Goal: Information Seeking & Learning: Learn about a topic

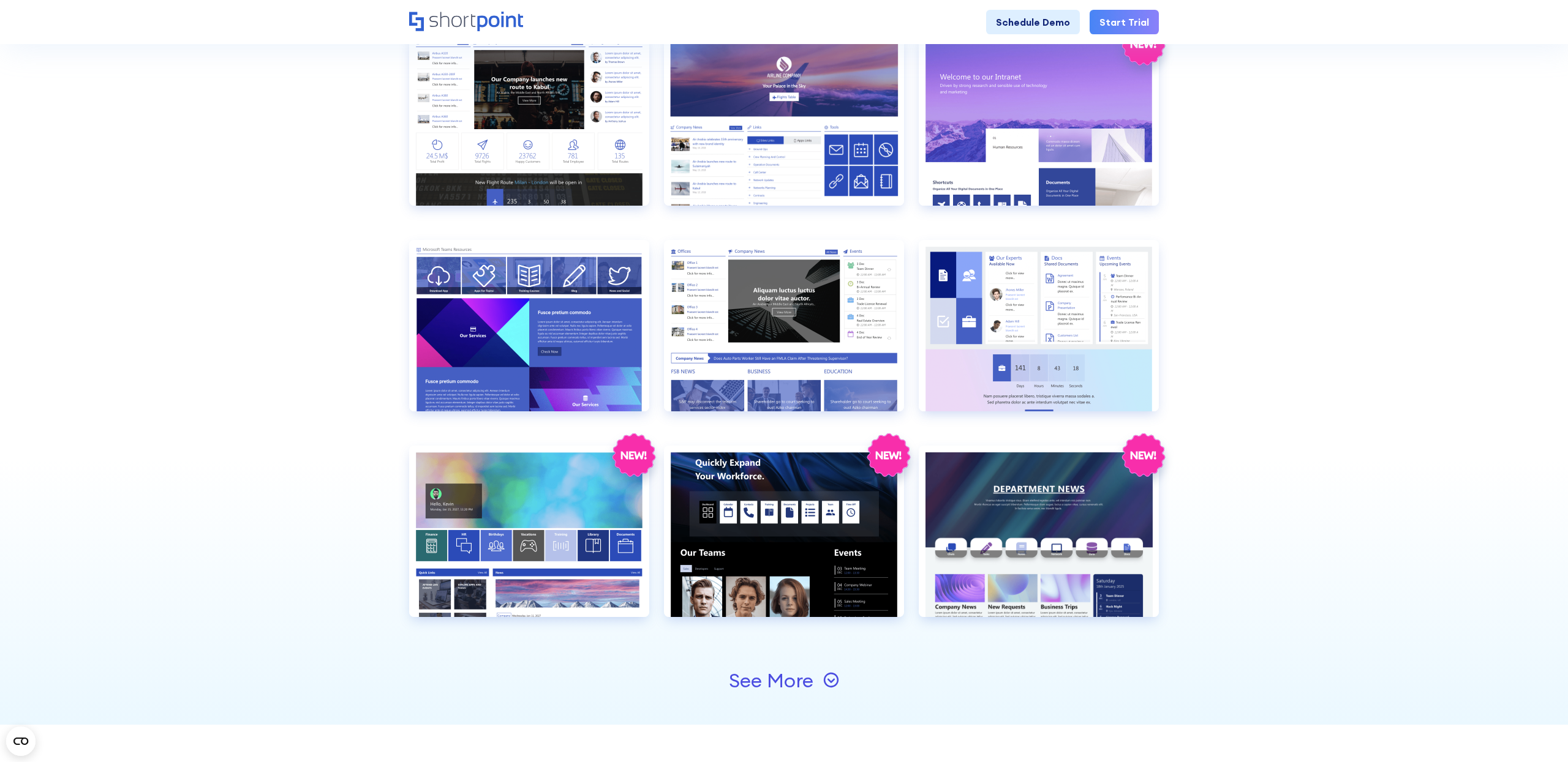
scroll to position [1081, 0]
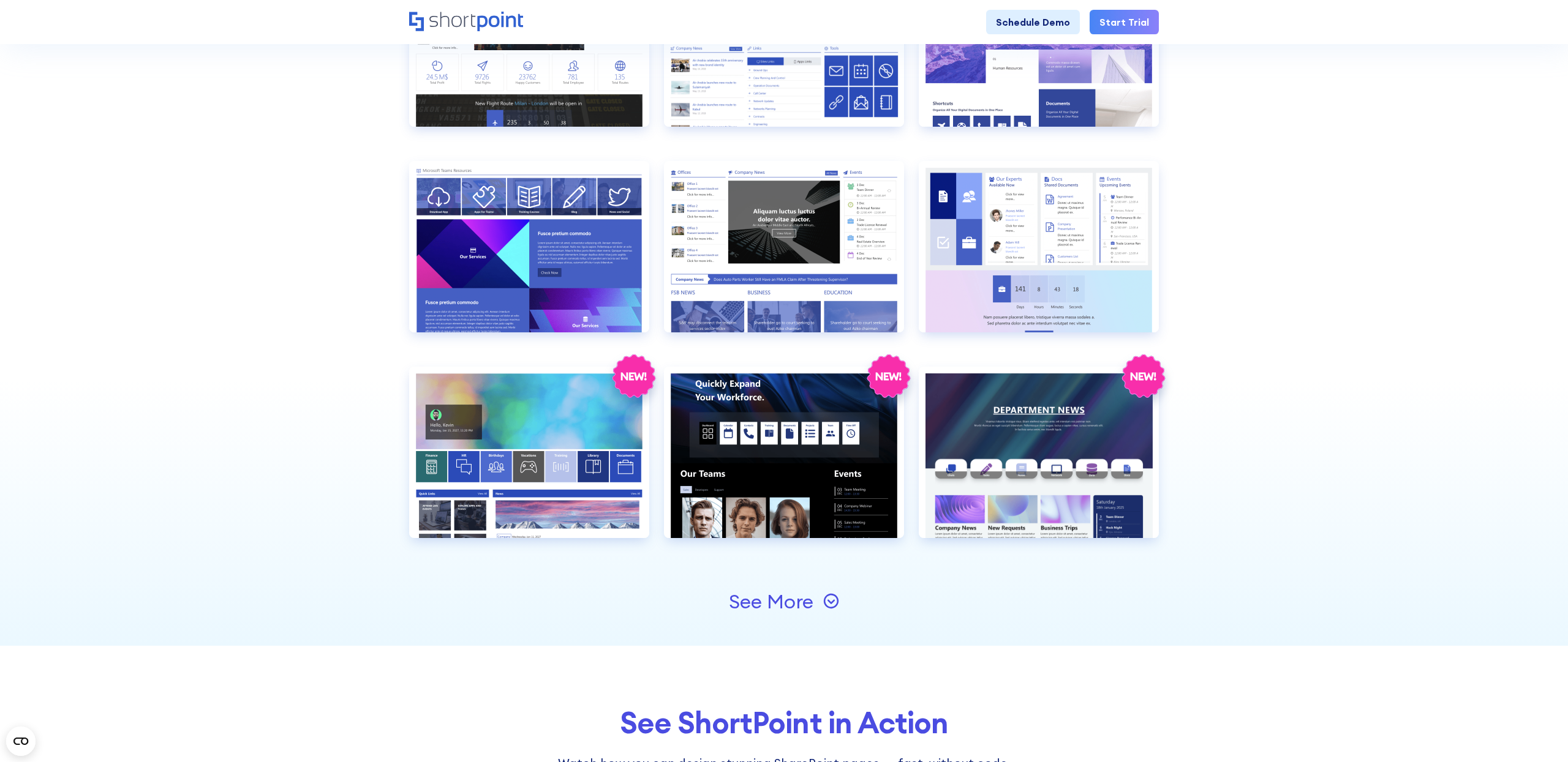
click at [829, 605] on icon at bounding box center [832, 602] width 16 height 16
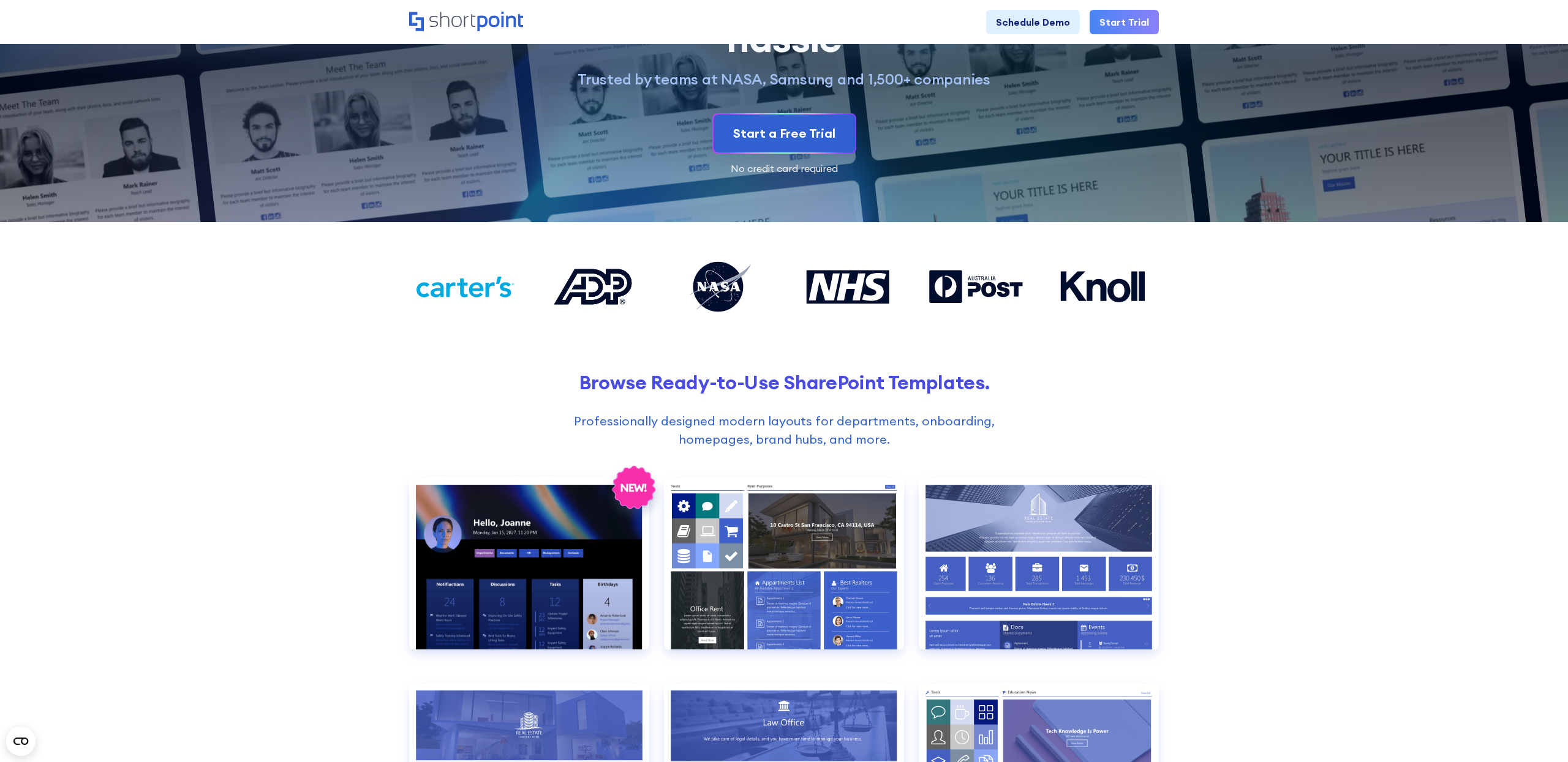
scroll to position [1, 0]
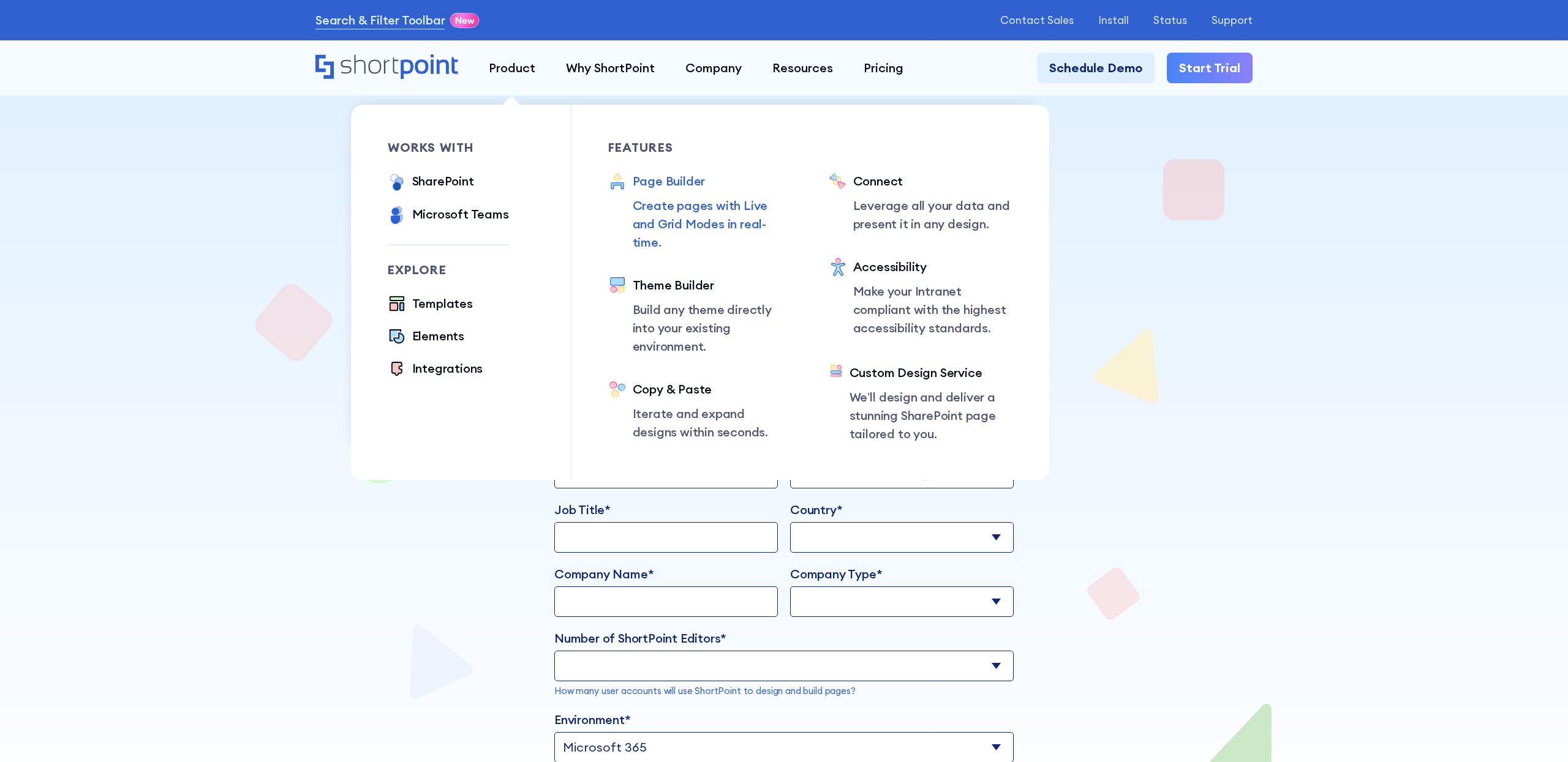
click at [685, 187] on div "Page Builder" at bounding box center [712, 181] width 159 height 19
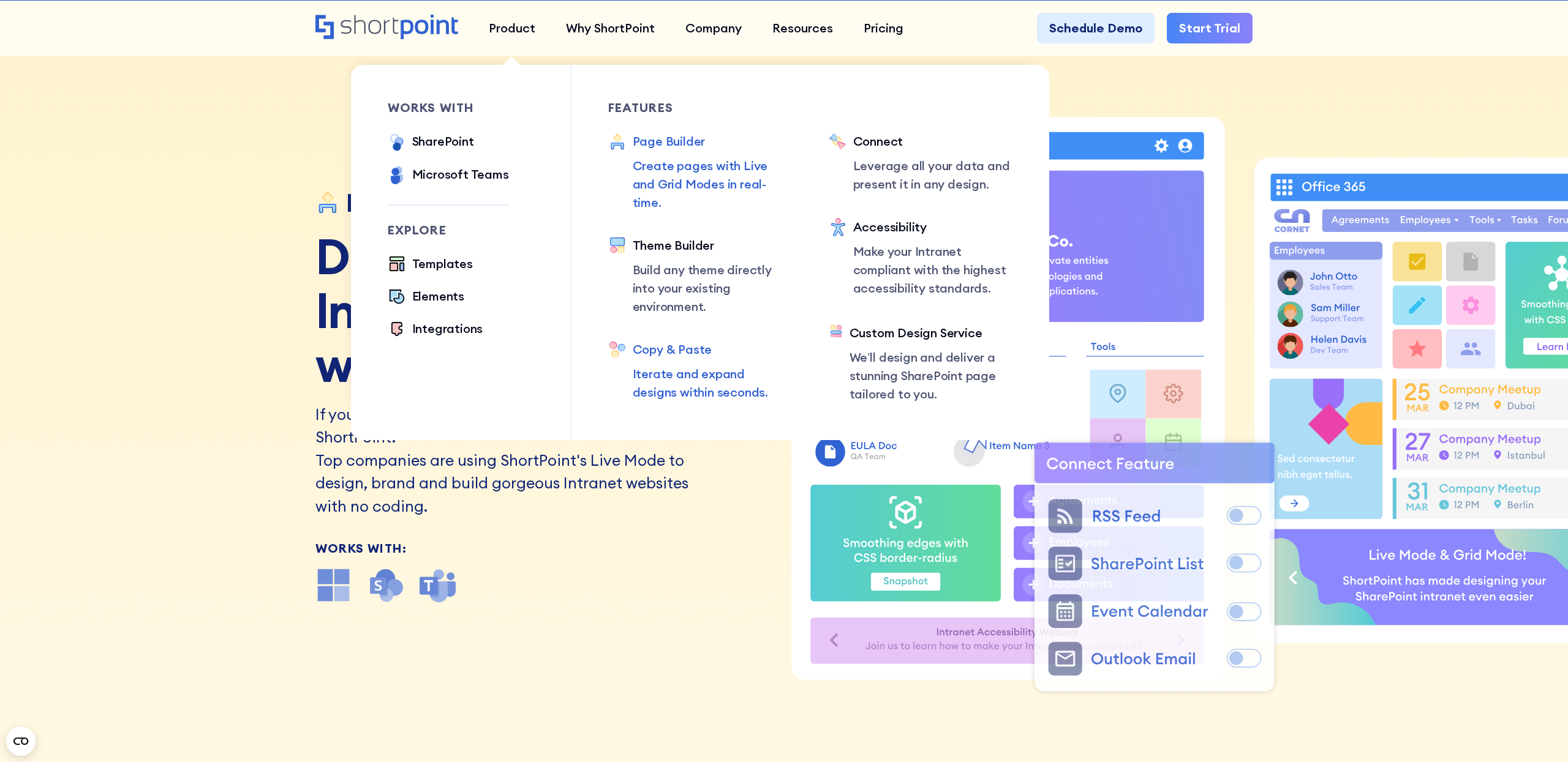
click at [685, 340] on div "Copy & Paste" at bounding box center [712, 350] width 159 height 19
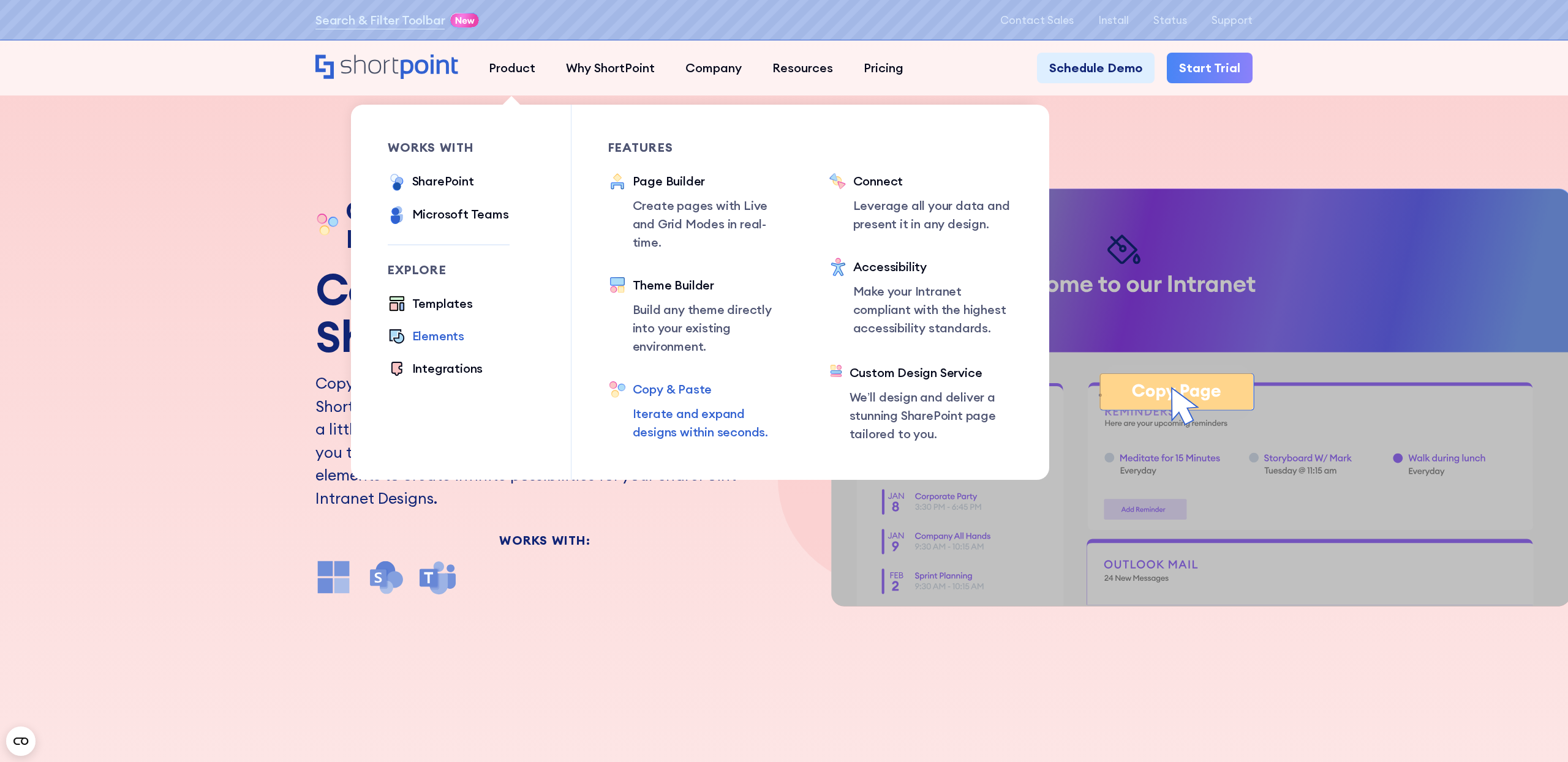
click at [433, 335] on div "Elements" at bounding box center [438, 336] width 52 height 19
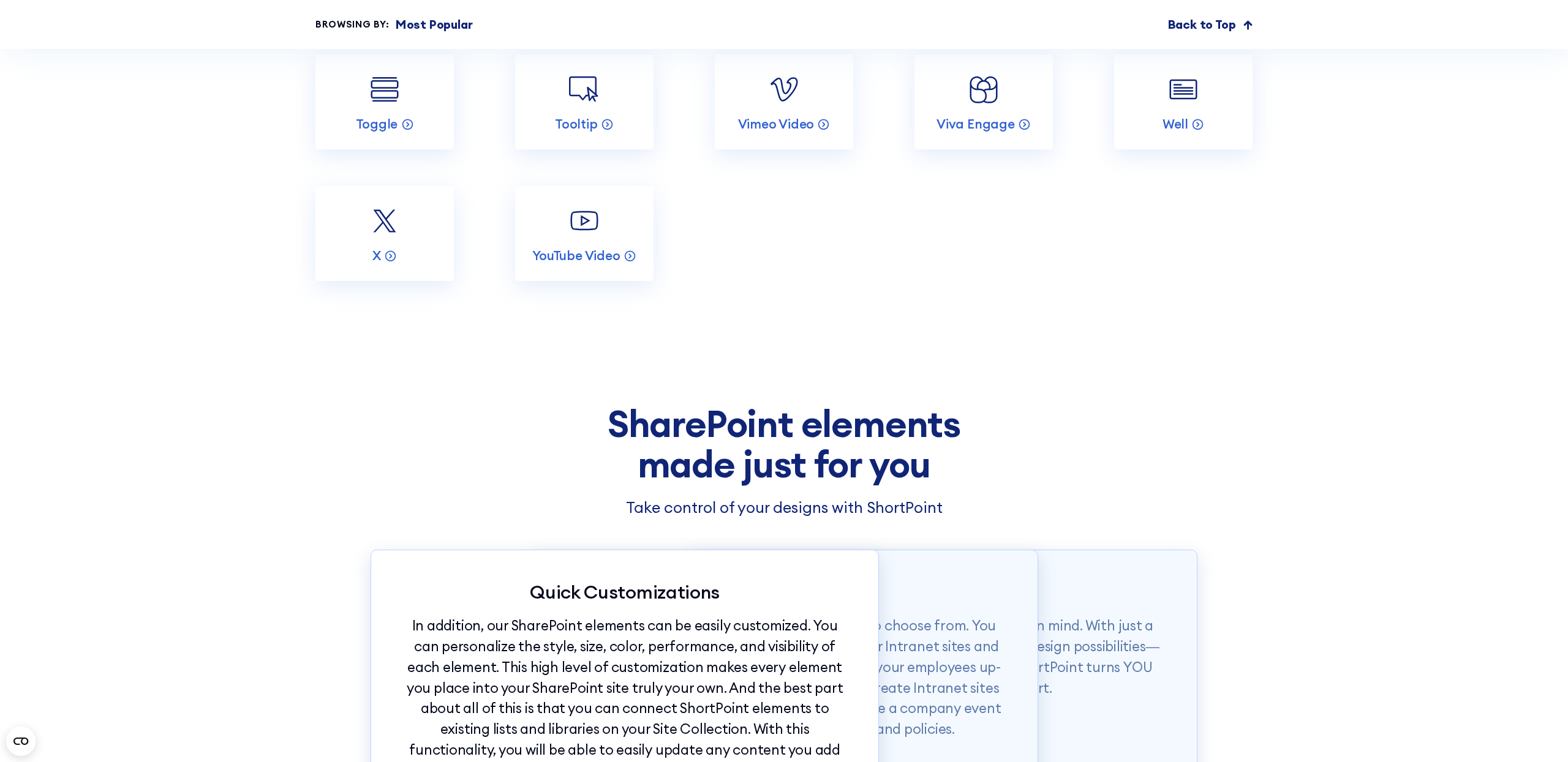
scroll to position [3106, 0]
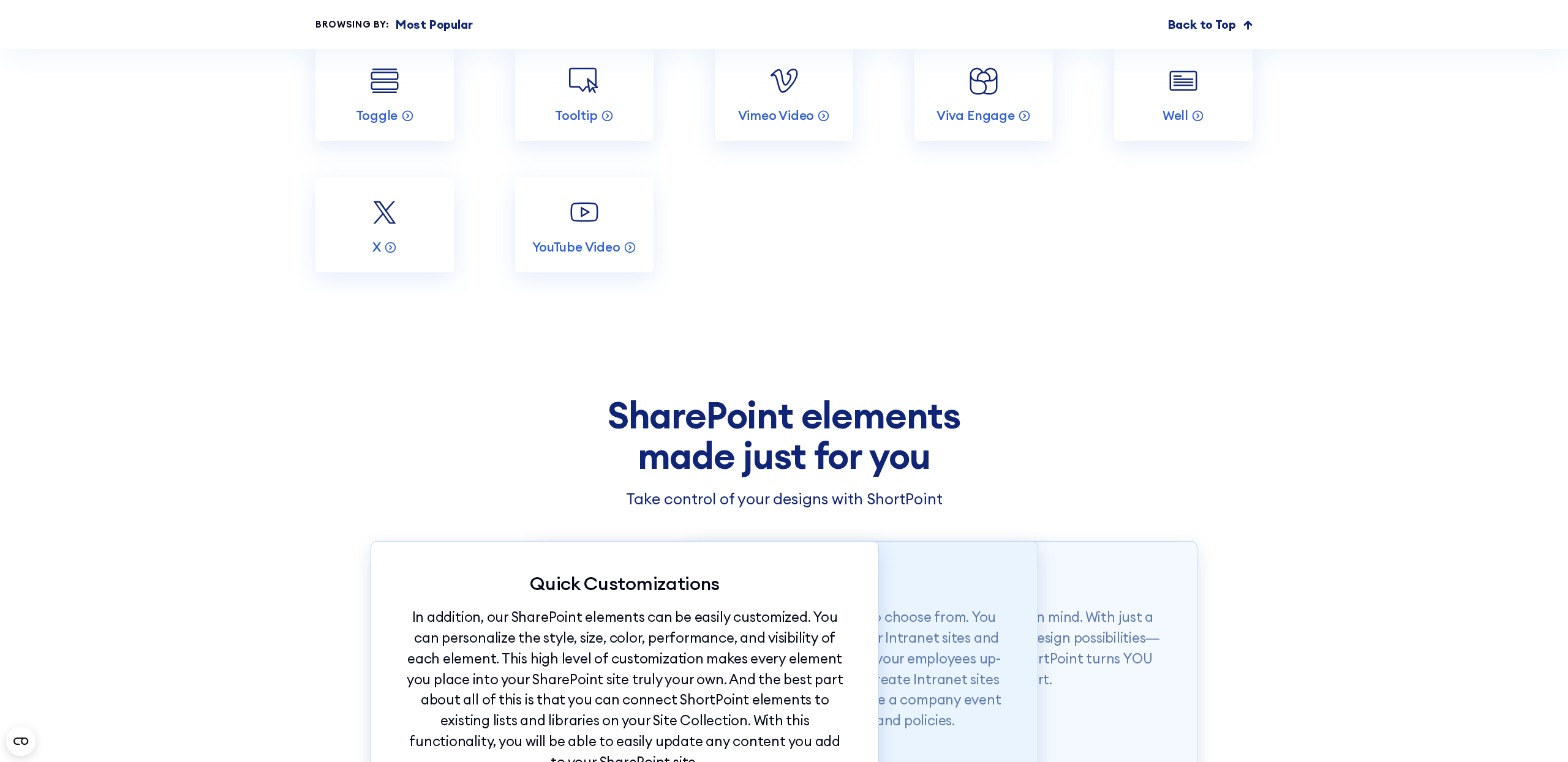
click at [952, 596] on div "Design Flexibility To top it off, you have more than 60 elements to choose from…" at bounding box center [784, 669] width 508 height 257
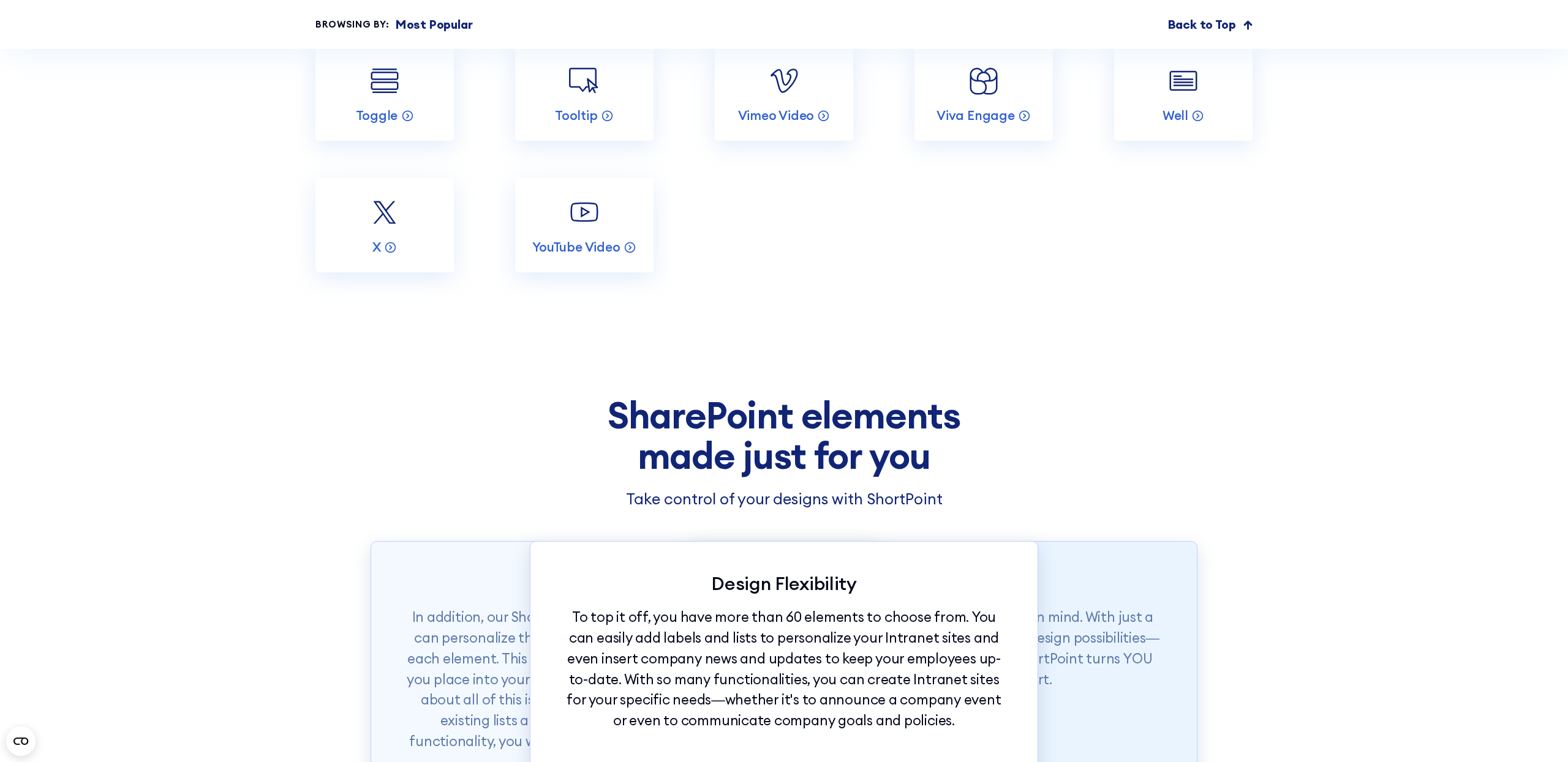
click at [1065, 594] on div "Effortless Design Our SharePoint elements were made with ease in mind. With jus…" at bounding box center [943, 669] width 508 height 257
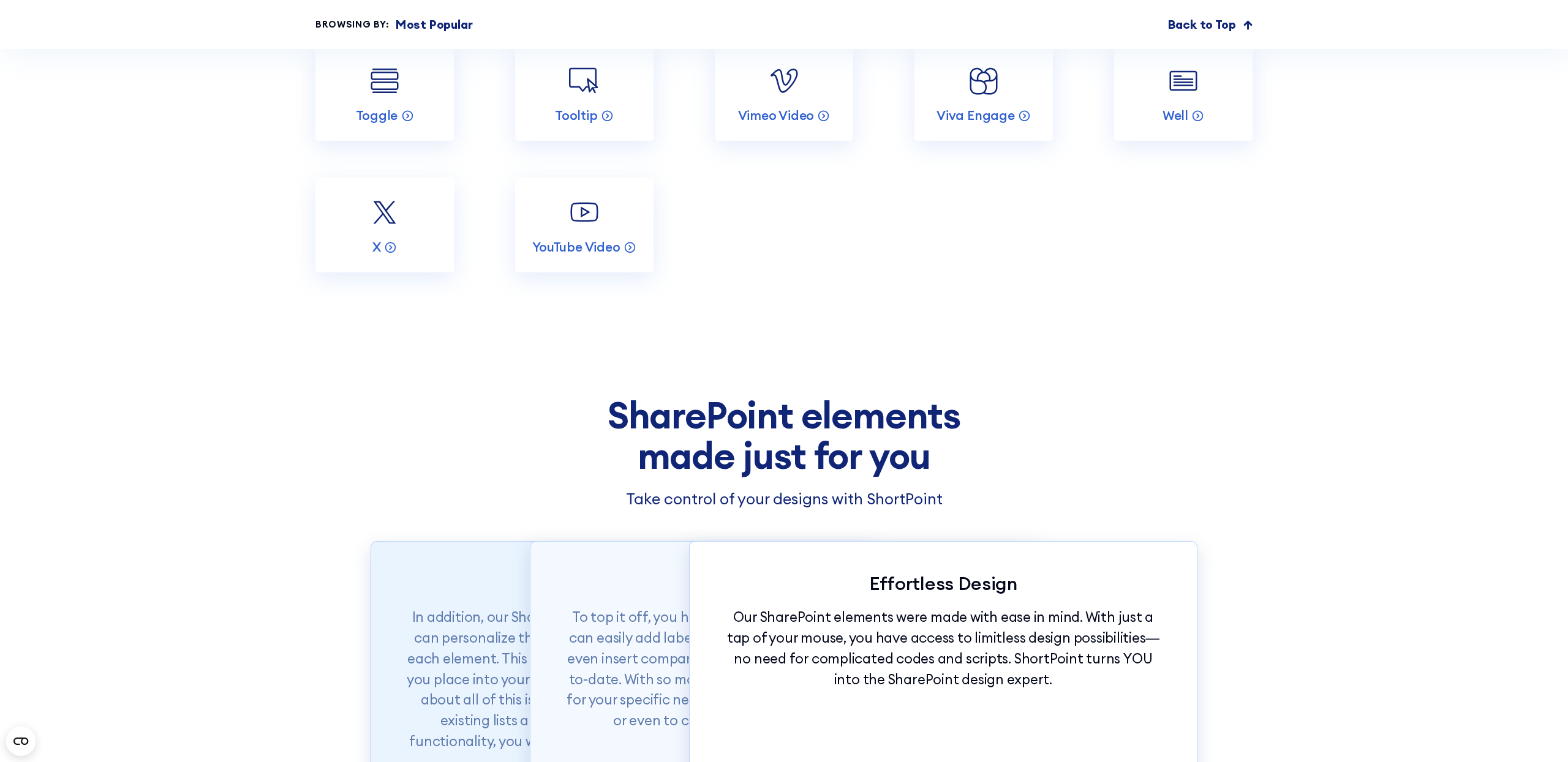
click at [477, 594] on div "Quick Customizations In addition, our SharePoint elements can be easily customi…" at bounding box center [625, 669] width 508 height 257
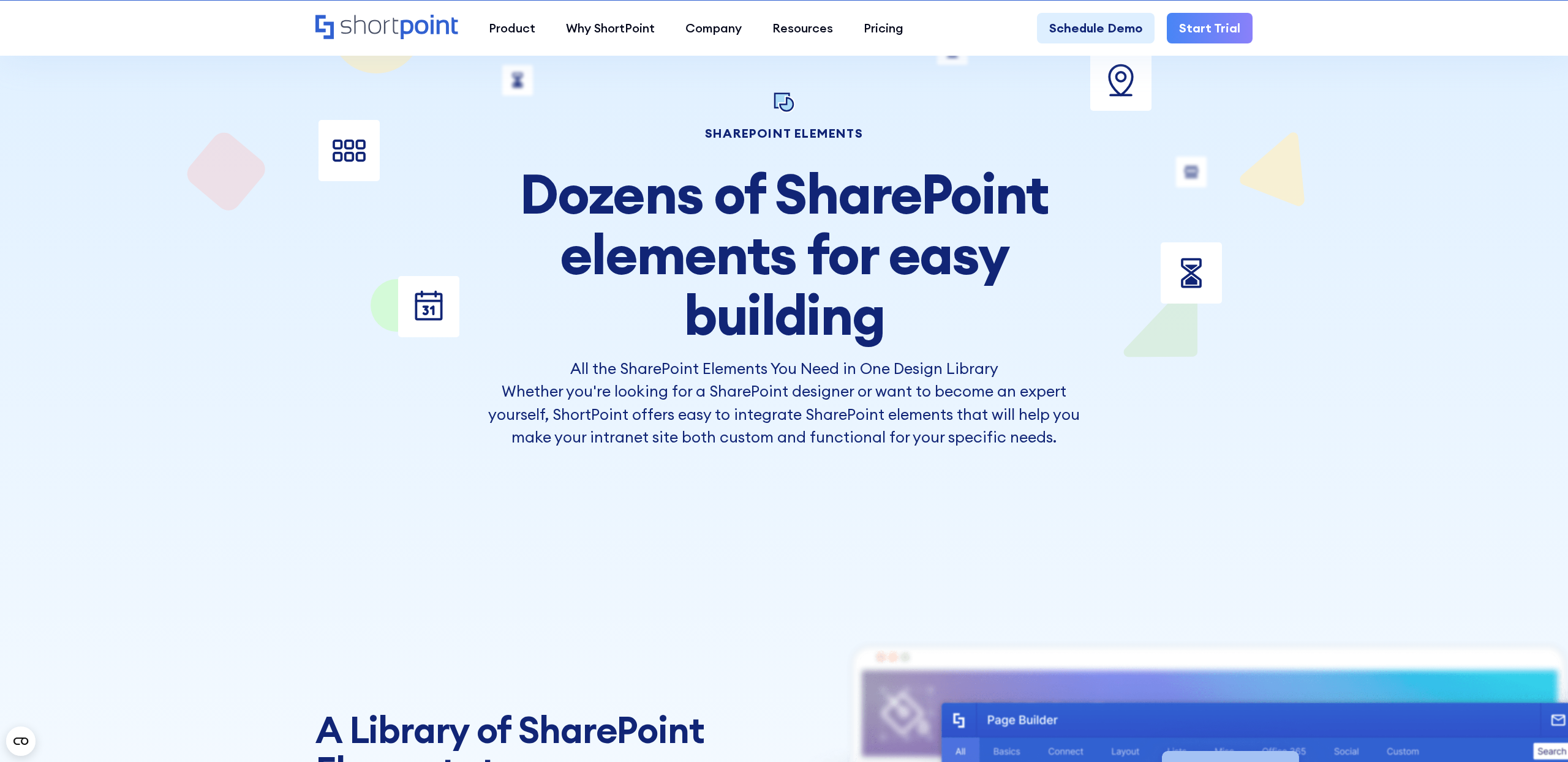
scroll to position [0, 0]
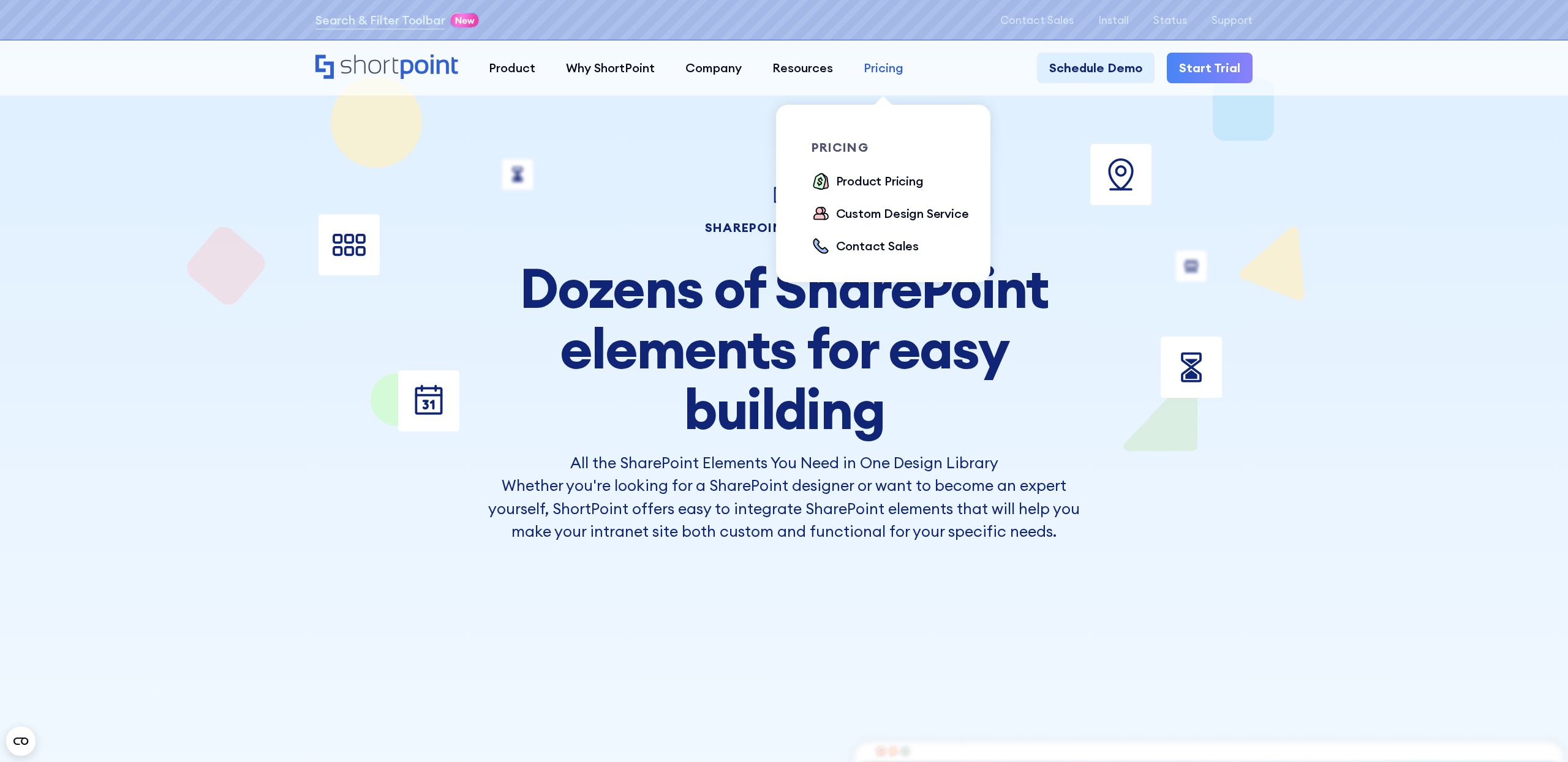
click at [915, 67] on link "Pricing" at bounding box center [883, 68] width 71 height 31
click at [877, 63] on div "Pricing" at bounding box center [883, 68] width 40 height 19
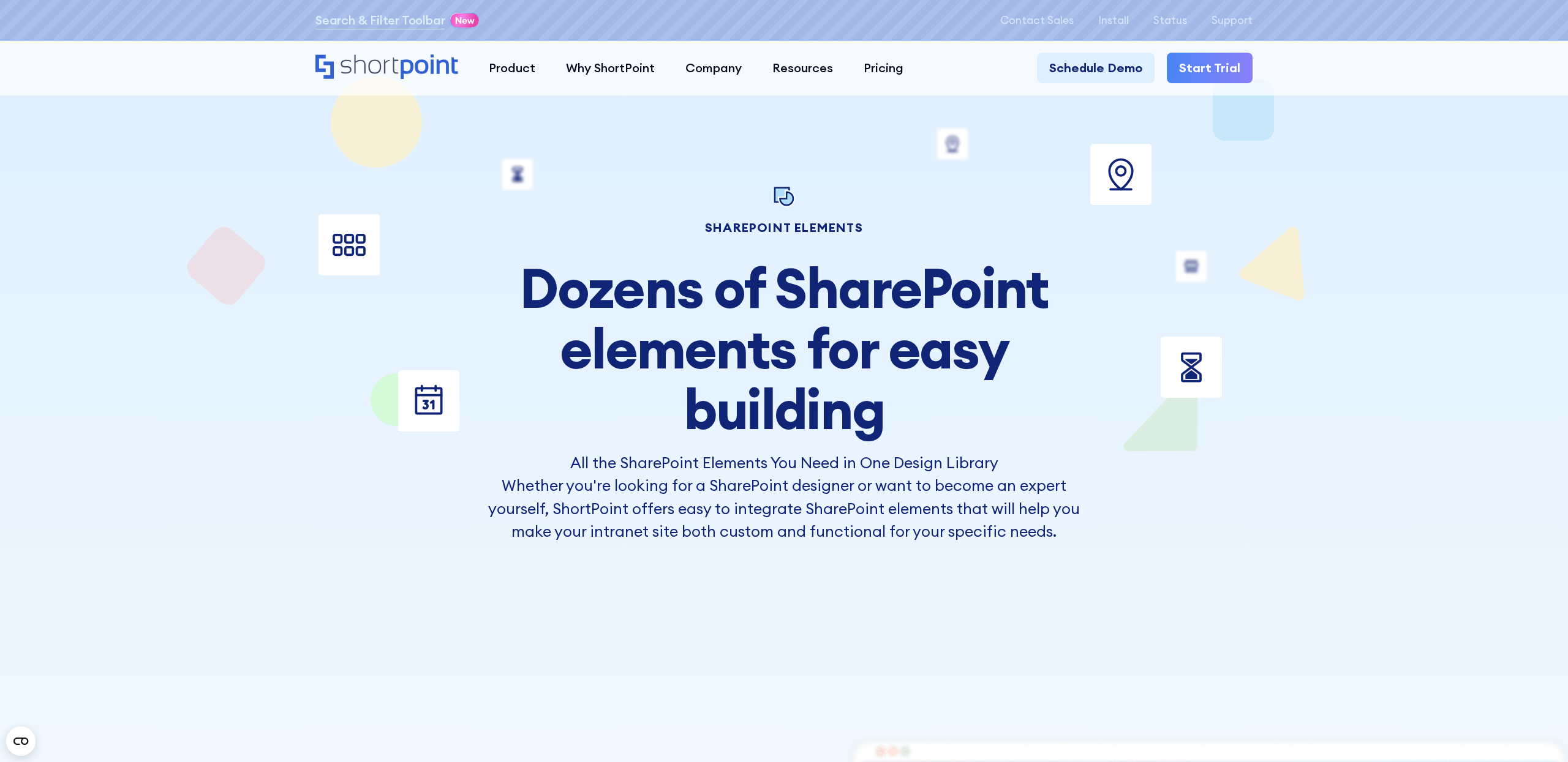
click at [1004, 400] on h2 "Dozens of SharePoint elements for easy building" at bounding box center [784, 348] width 606 height 182
click at [627, 191] on div at bounding box center [784, 196] width 606 height 27
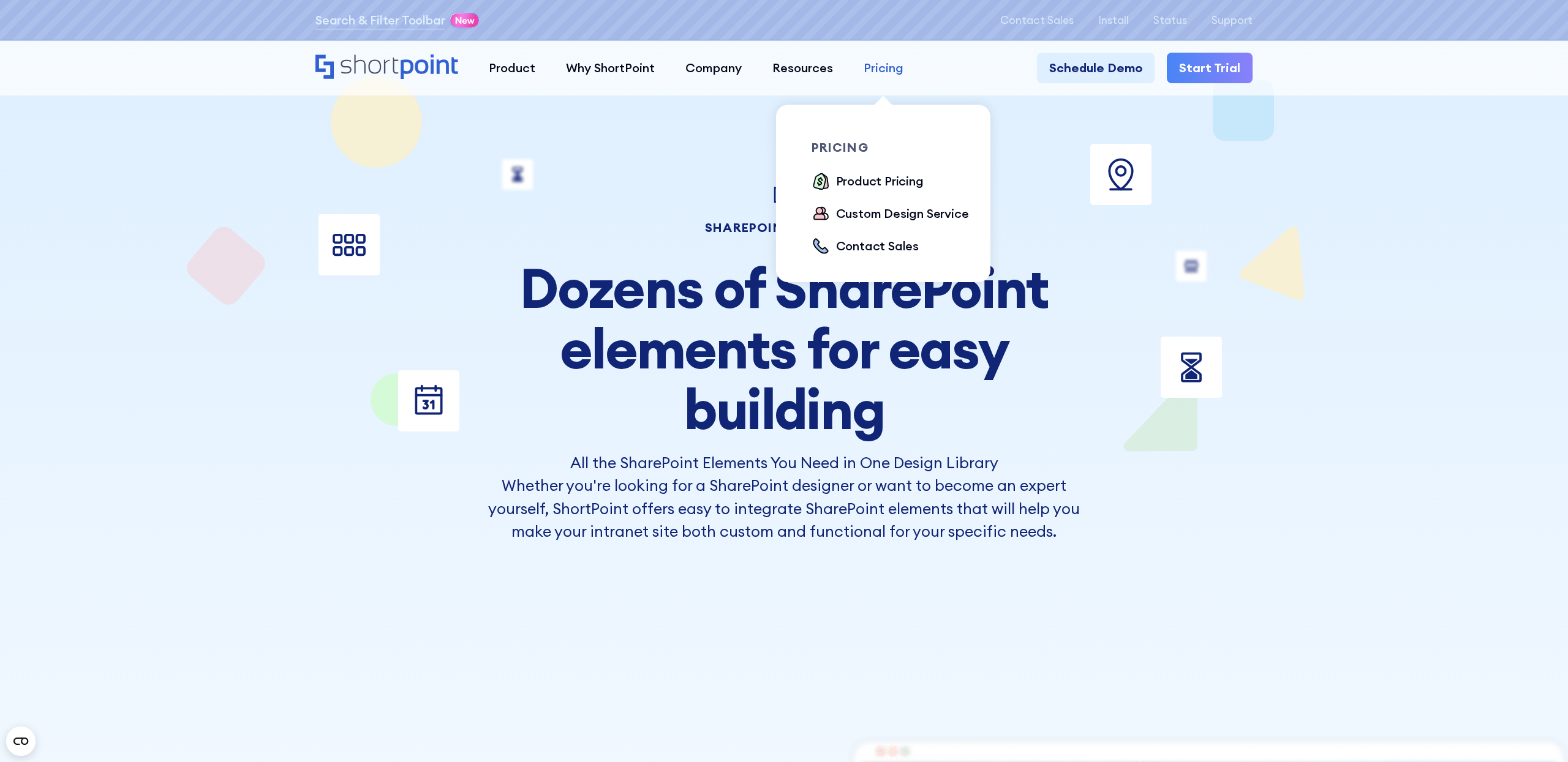
click at [870, 73] on div "Pricing" at bounding box center [883, 68] width 40 height 19
click at [866, 182] on div "Product Pricing" at bounding box center [880, 181] width 88 height 19
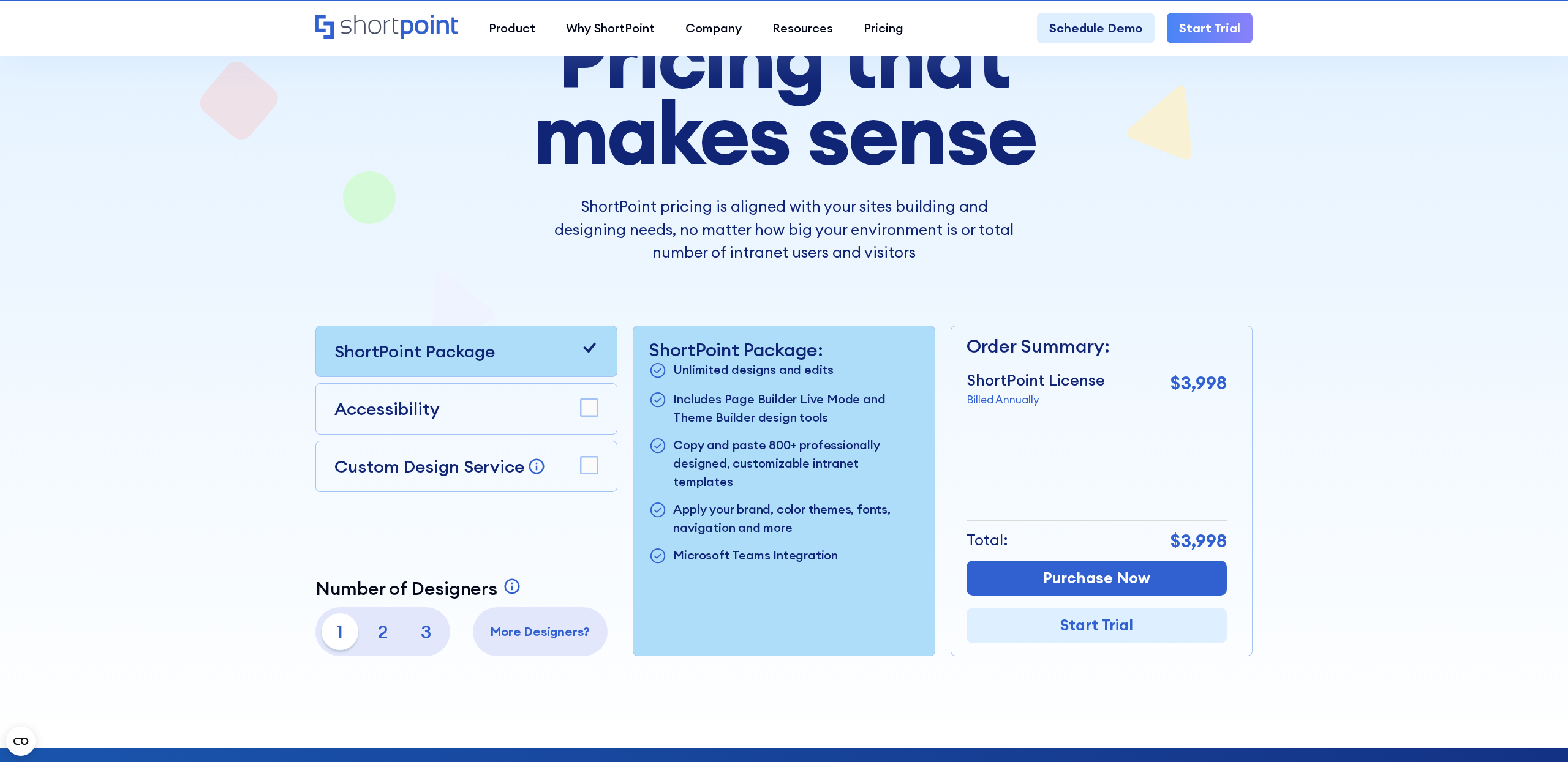
scroll to position [163, 0]
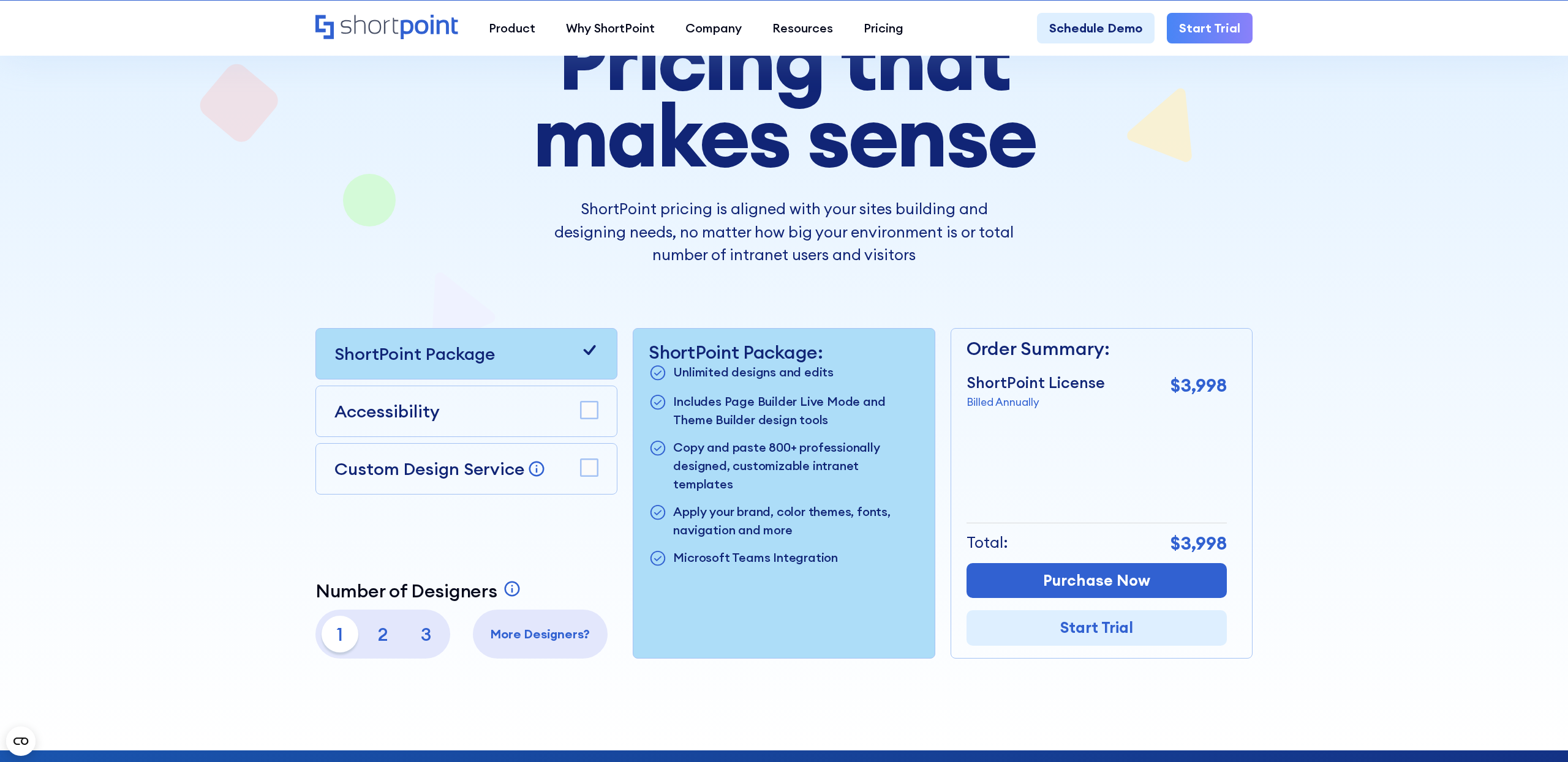
click at [384, 636] on p "2" at bounding box center [382, 634] width 37 height 37
click at [417, 640] on p "3" at bounding box center [425, 634] width 37 height 37
click at [335, 632] on p "1" at bounding box center [340, 634] width 37 height 37
click at [588, 470] on rect at bounding box center [590, 468] width 17 height 17
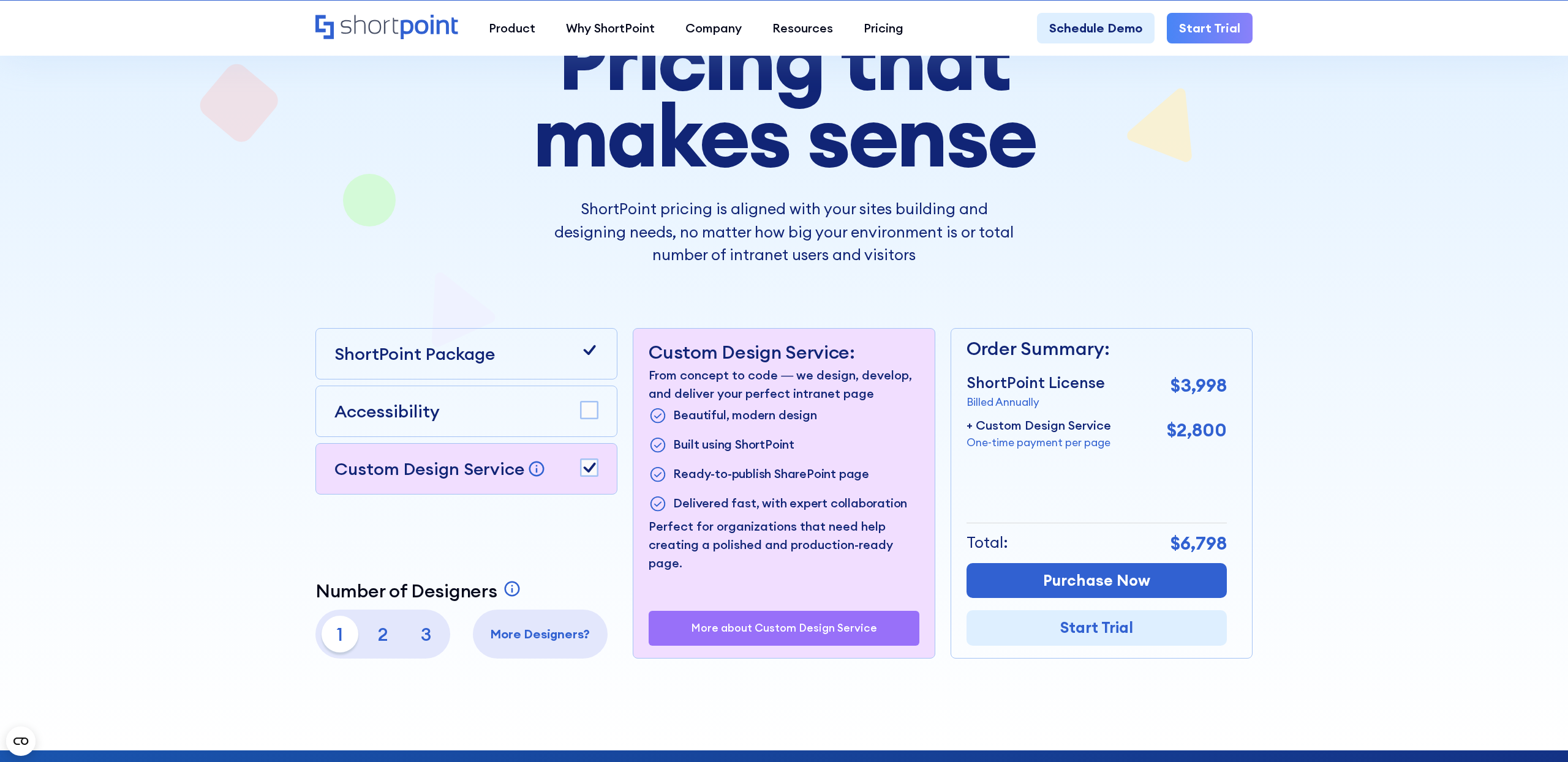
click at [1088, 440] on p "One-time payment per page" at bounding box center [1039, 443] width 145 height 16
click at [1126, 443] on div "+ Custom Design Service One-time payment per page $2,800" at bounding box center [1097, 434] width 261 height 35
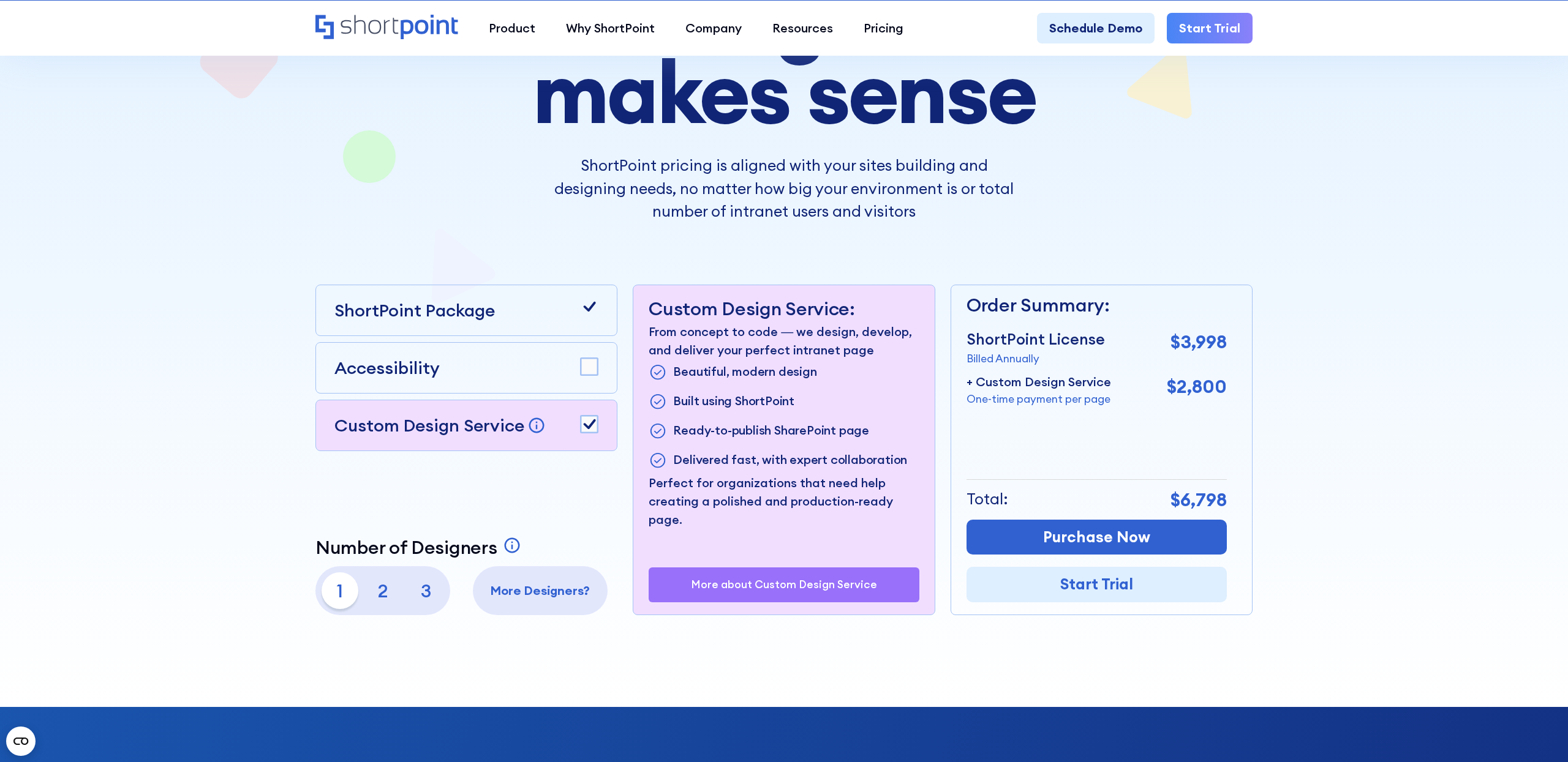
scroll to position [207, 0]
click at [762, 599] on div "More about Custom Design Service" at bounding box center [783, 584] width 270 height 35
click at [762, 590] on div "More about Custom Design Service" at bounding box center [783, 584] width 270 height 35
click at [760, 586] on p "More about Custom Design Service" at bounding box center [784, 584] width 186 height 12
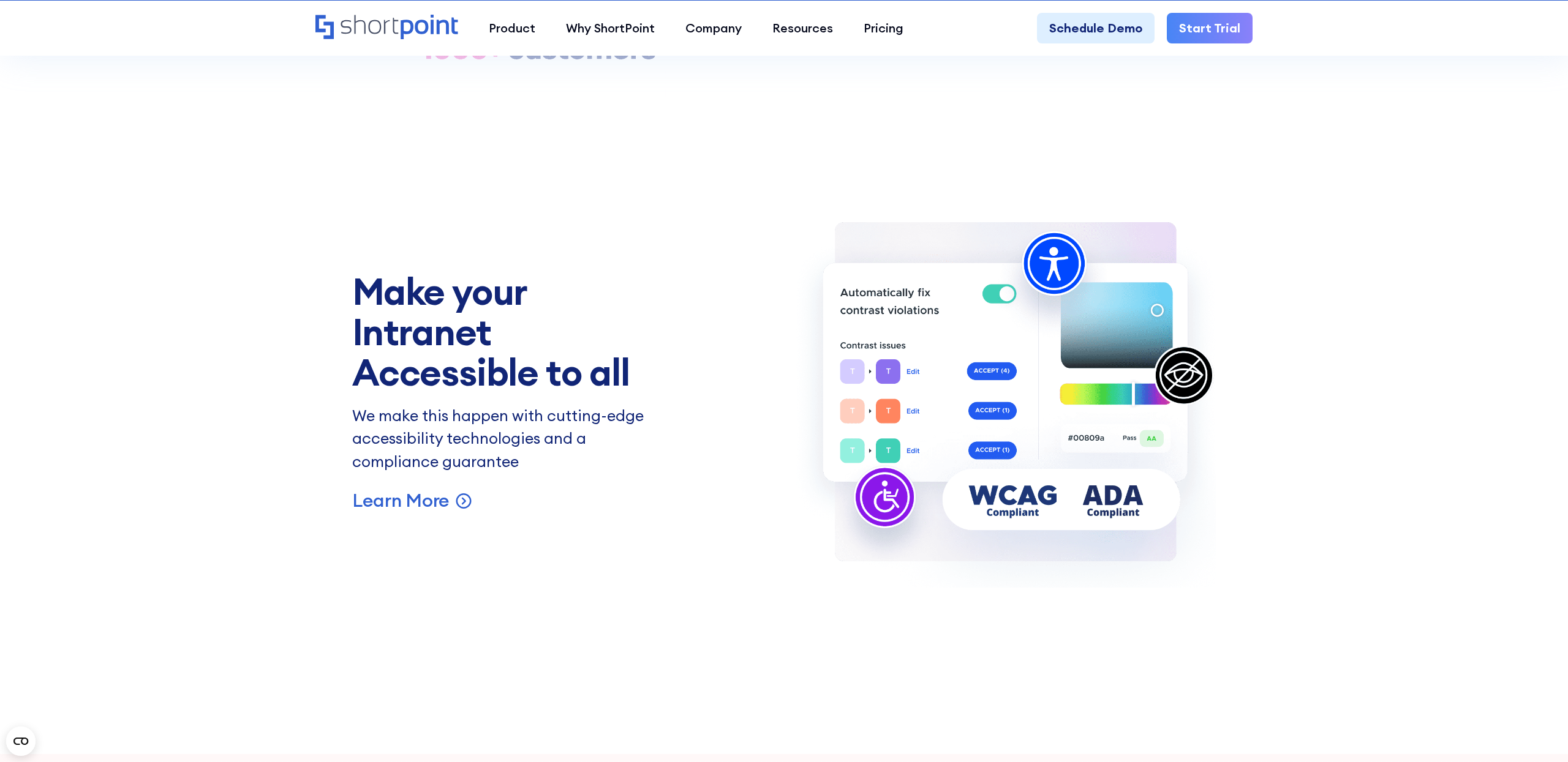
scroll to position [3720, 0]
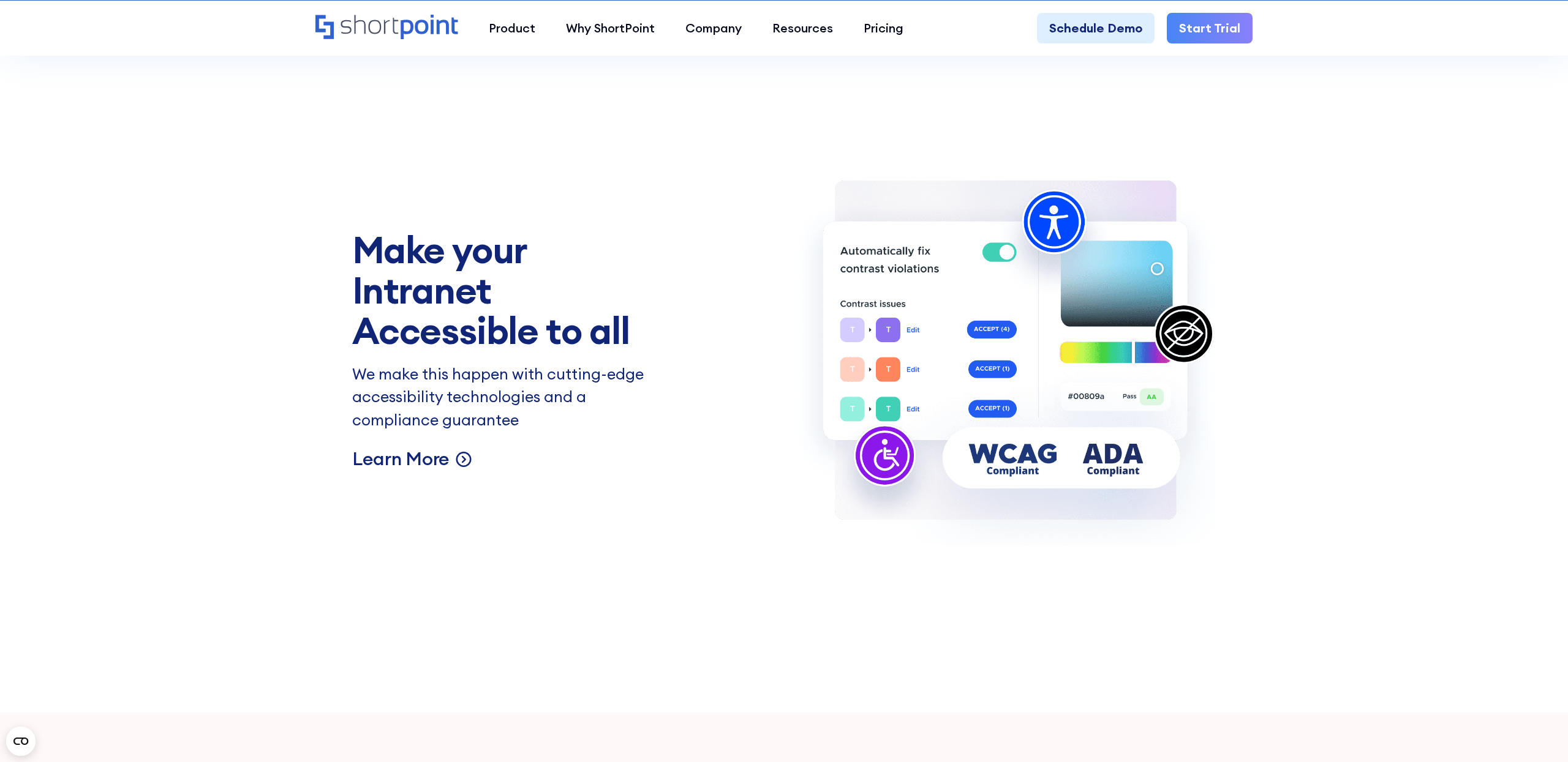
click at [429, 453] on p "Learn More" at bounding box center [400, 458] width 97 height 24
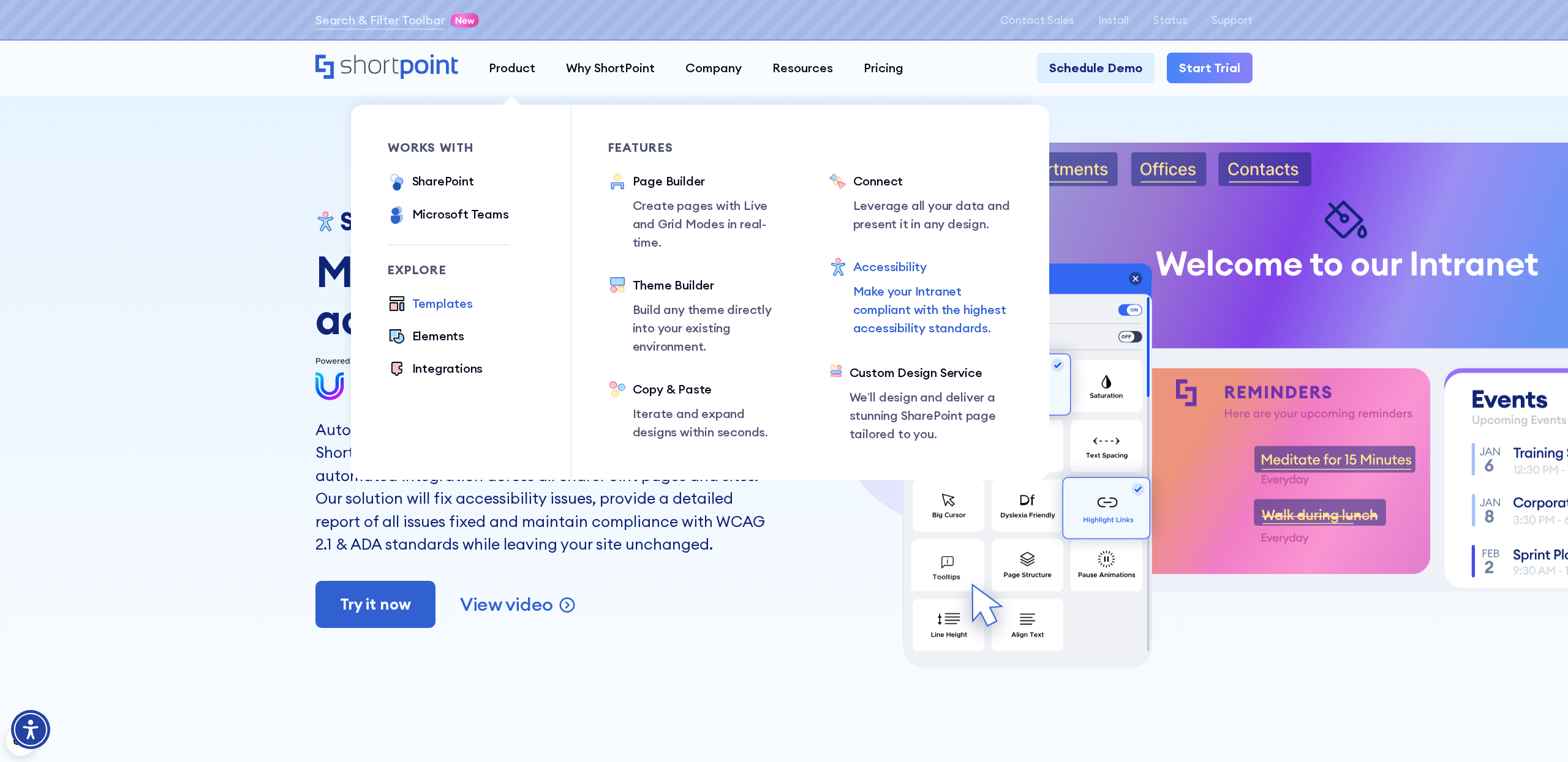
click at [450, 313] on div "Templates" at bounding box center [443, 304] width 60 height 20
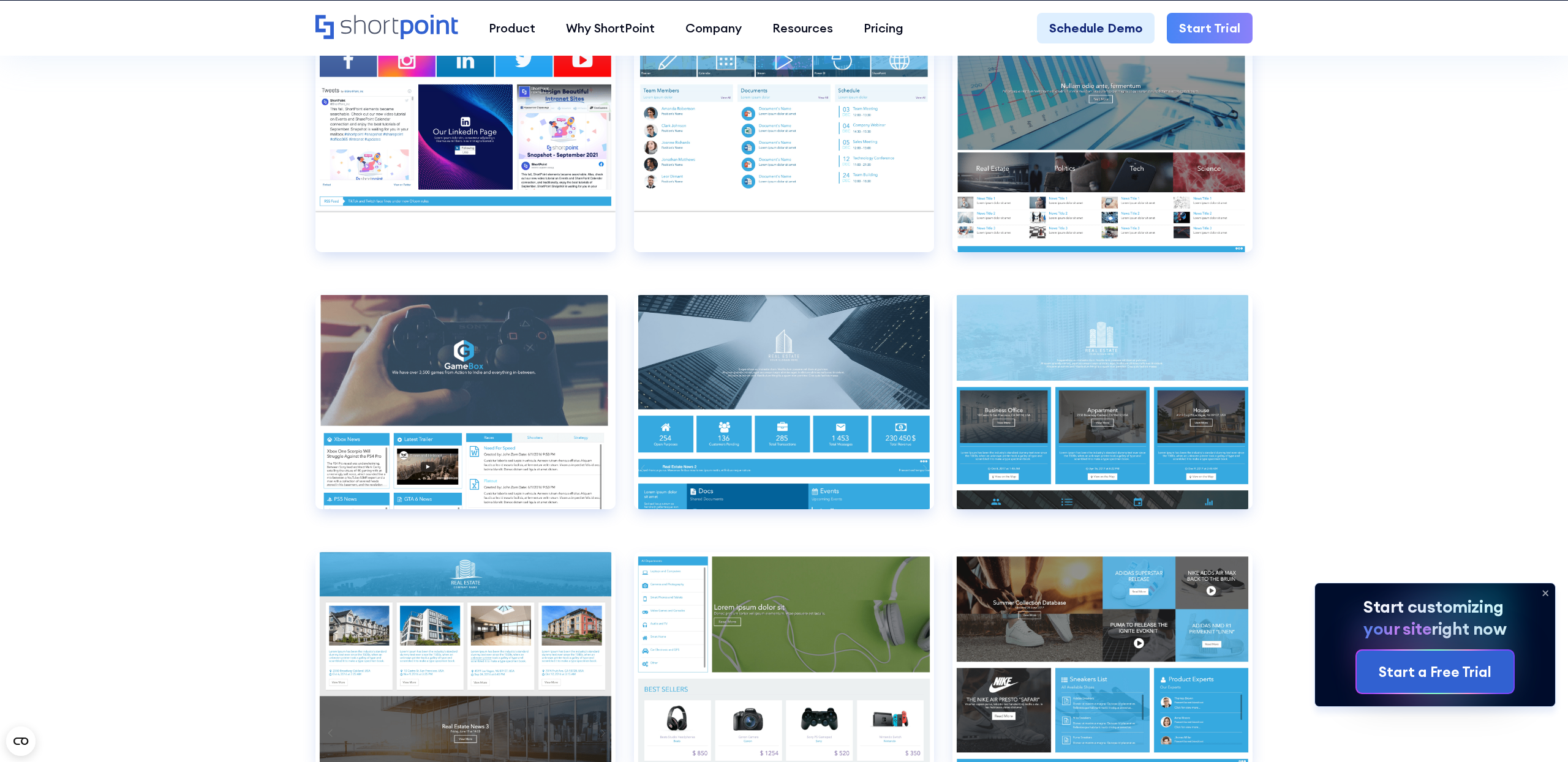
scroll to position [8743, 0]
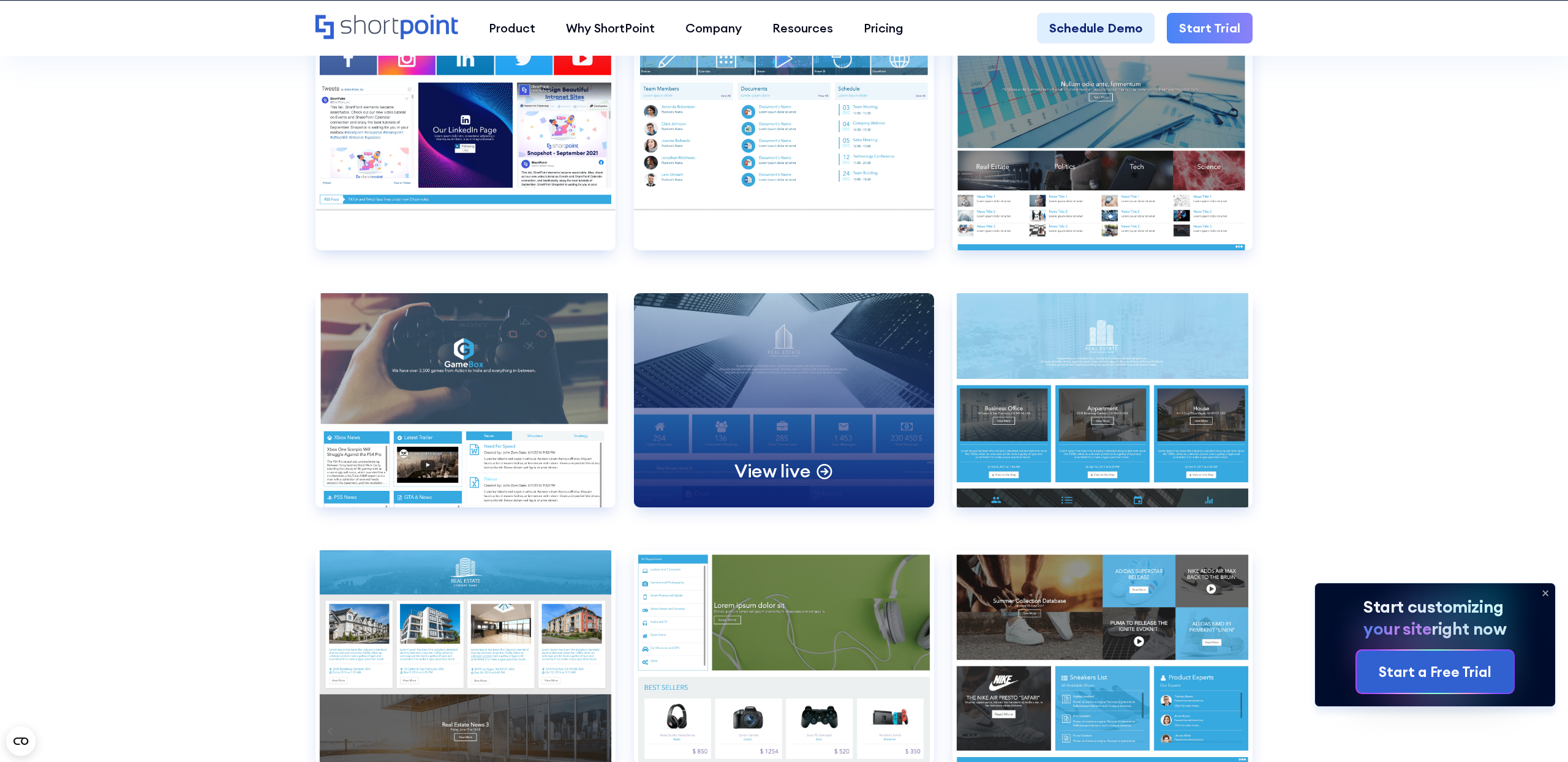
click at [893, 376] on div "View live" at bounding box center [784, 401] width 300 height 214
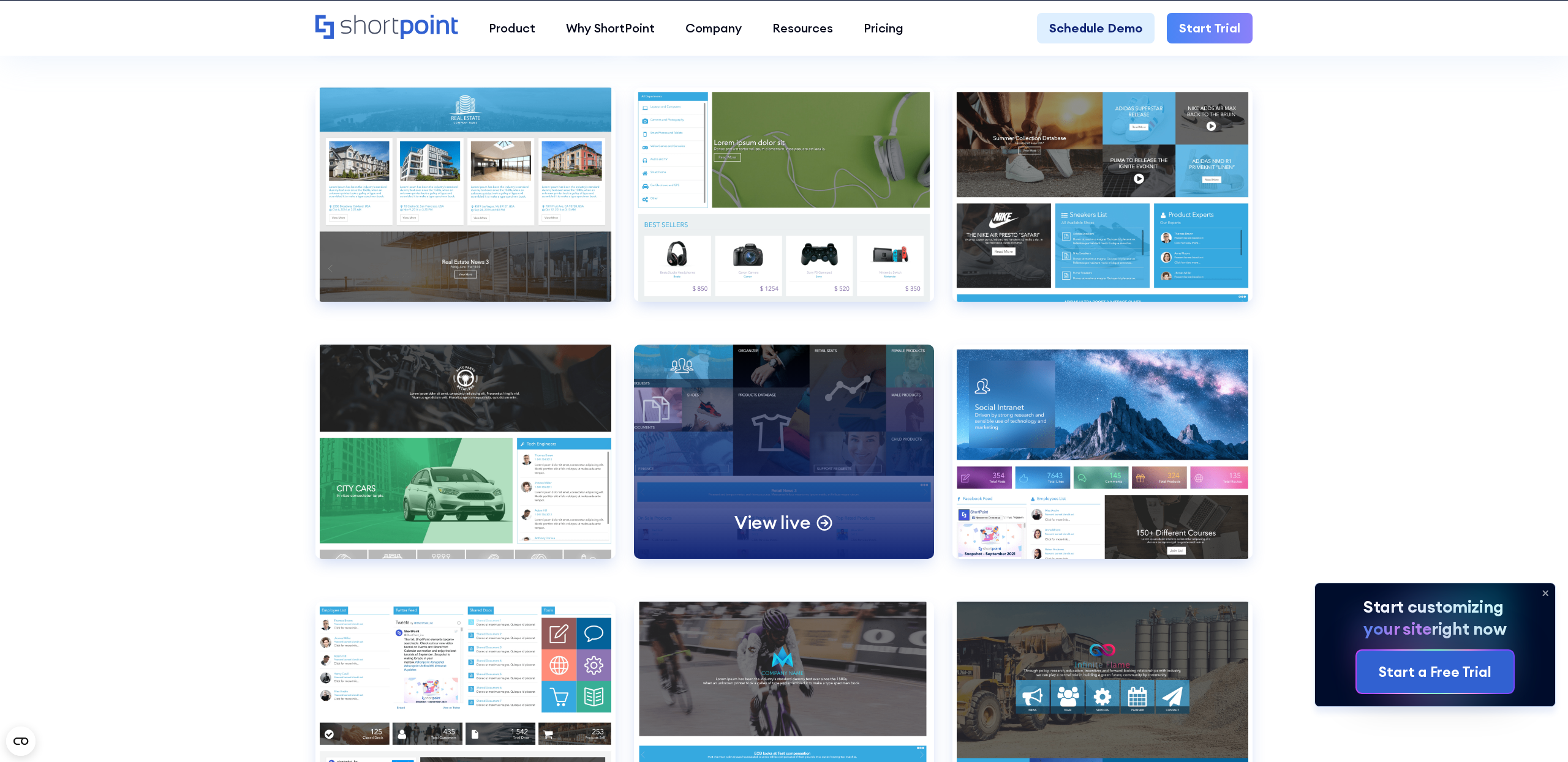
click at [815, 469] on div "View live" at bounding box center [784, 452] width 300 height 214
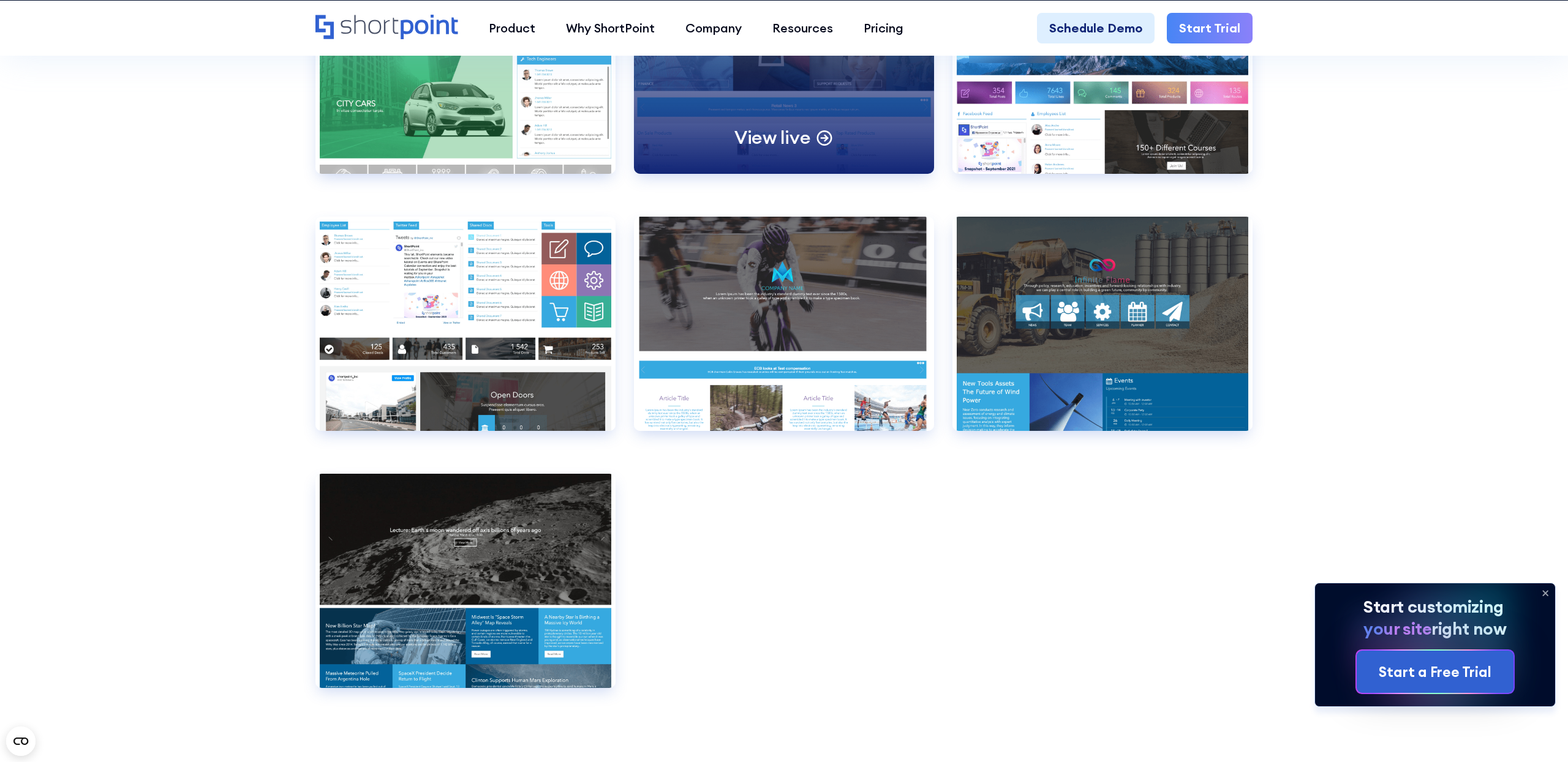
scroll to position [9601, 0]
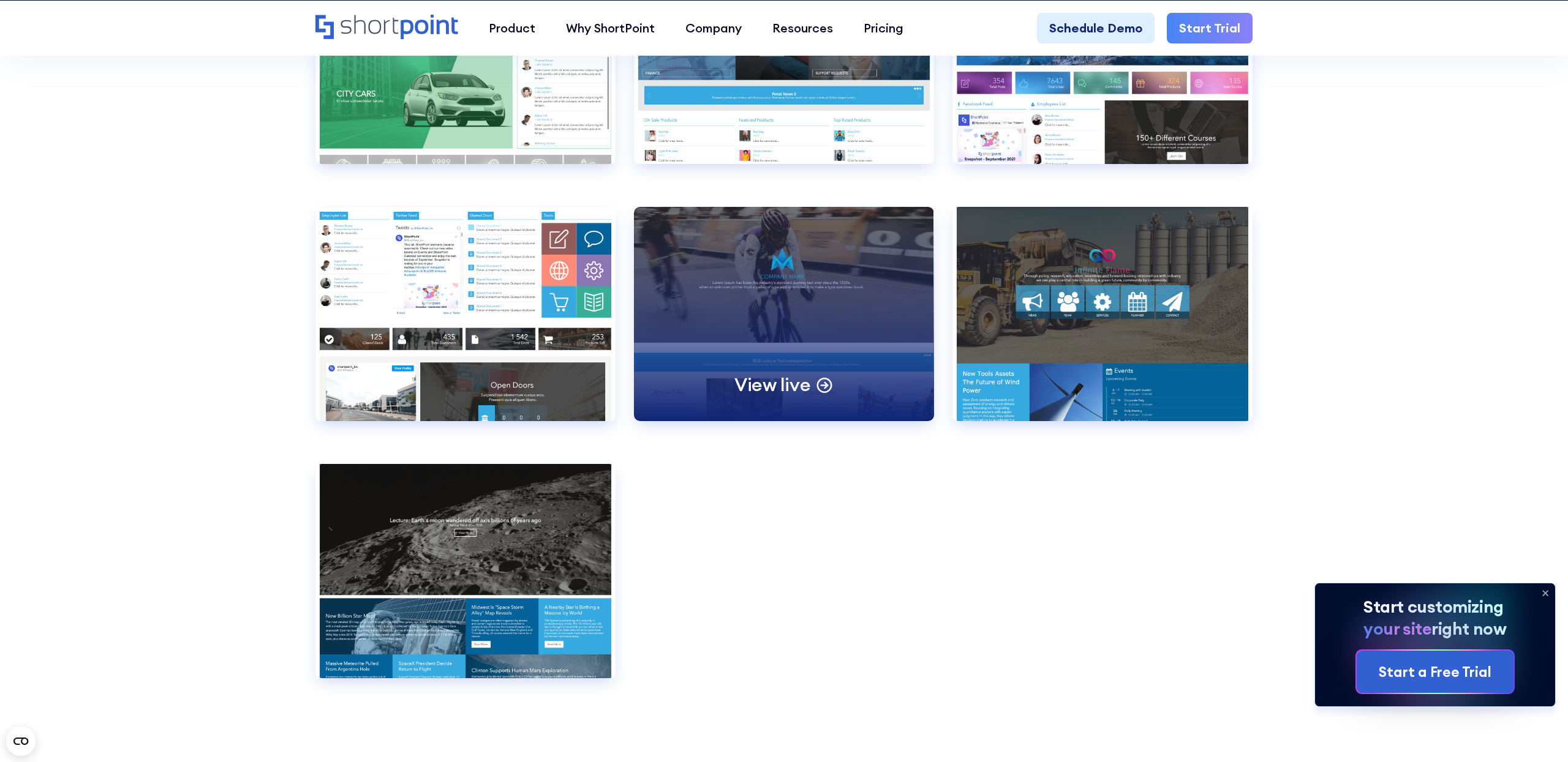
click at [824, 307] on div "View live" at bounding box center [784, 314] width 300 height 214
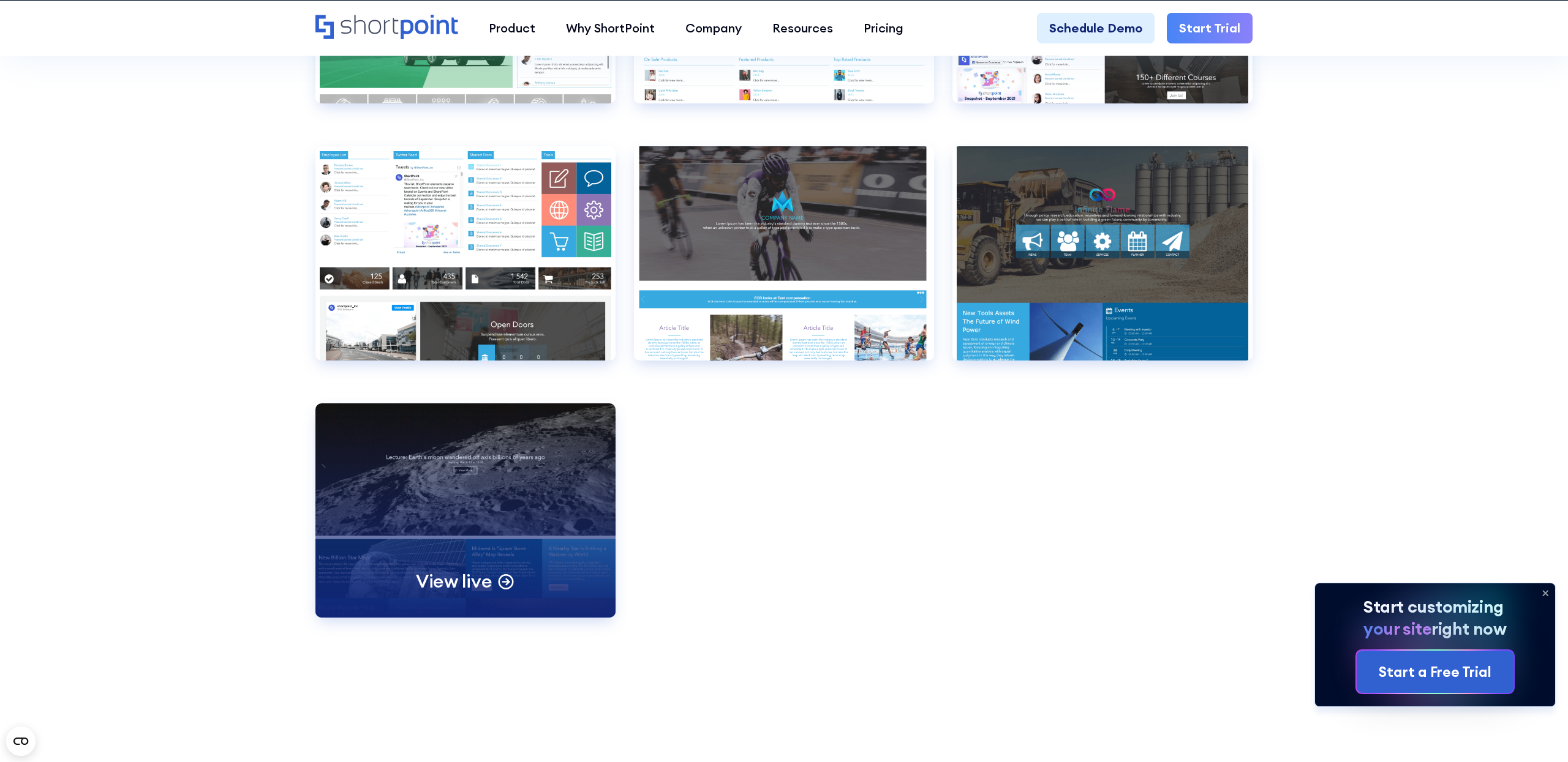
click at [469, 482] on div "View live" at bounding box center [465, 511] width 300 height 214
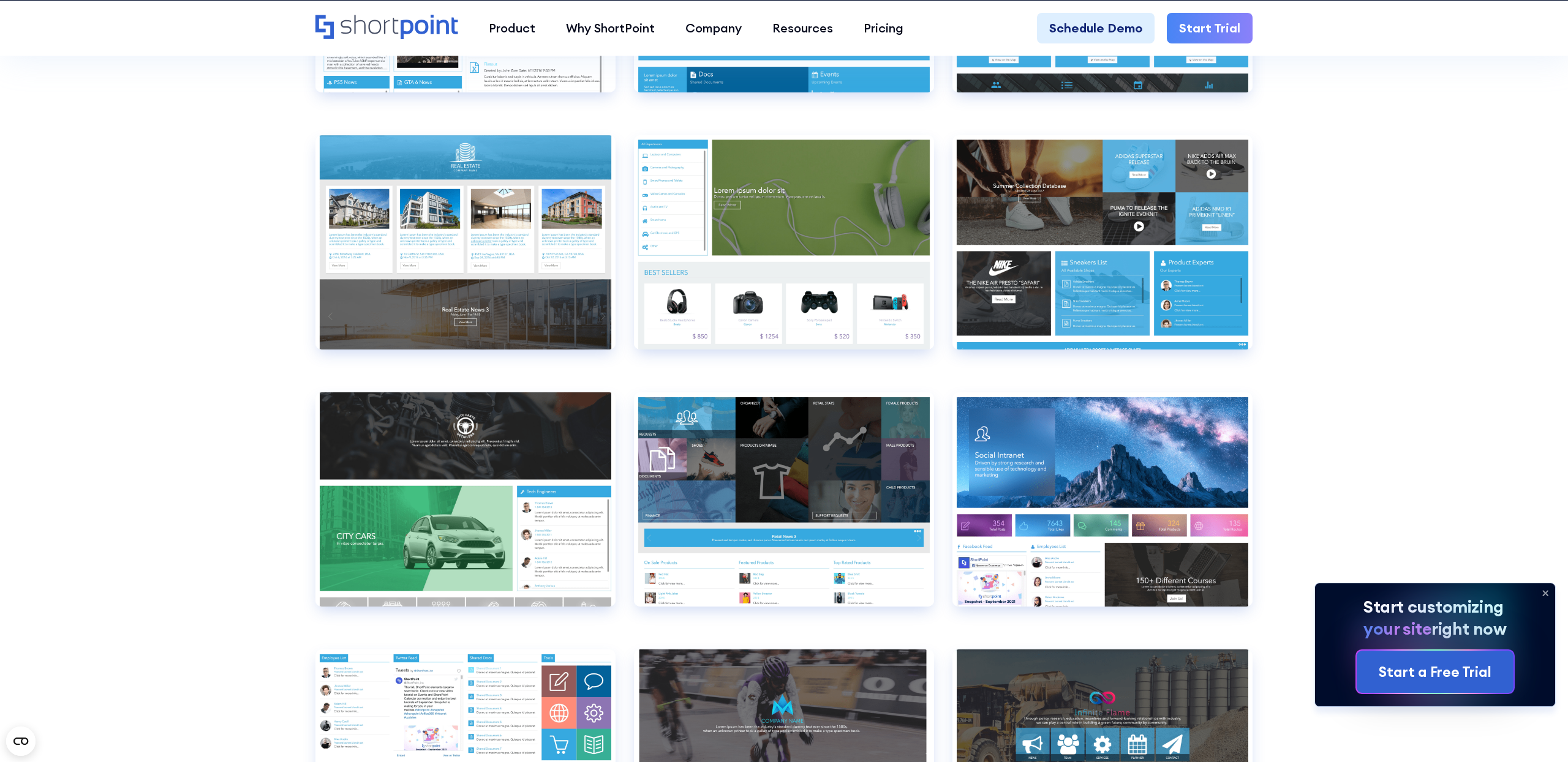
scroll to position [9153, 0]
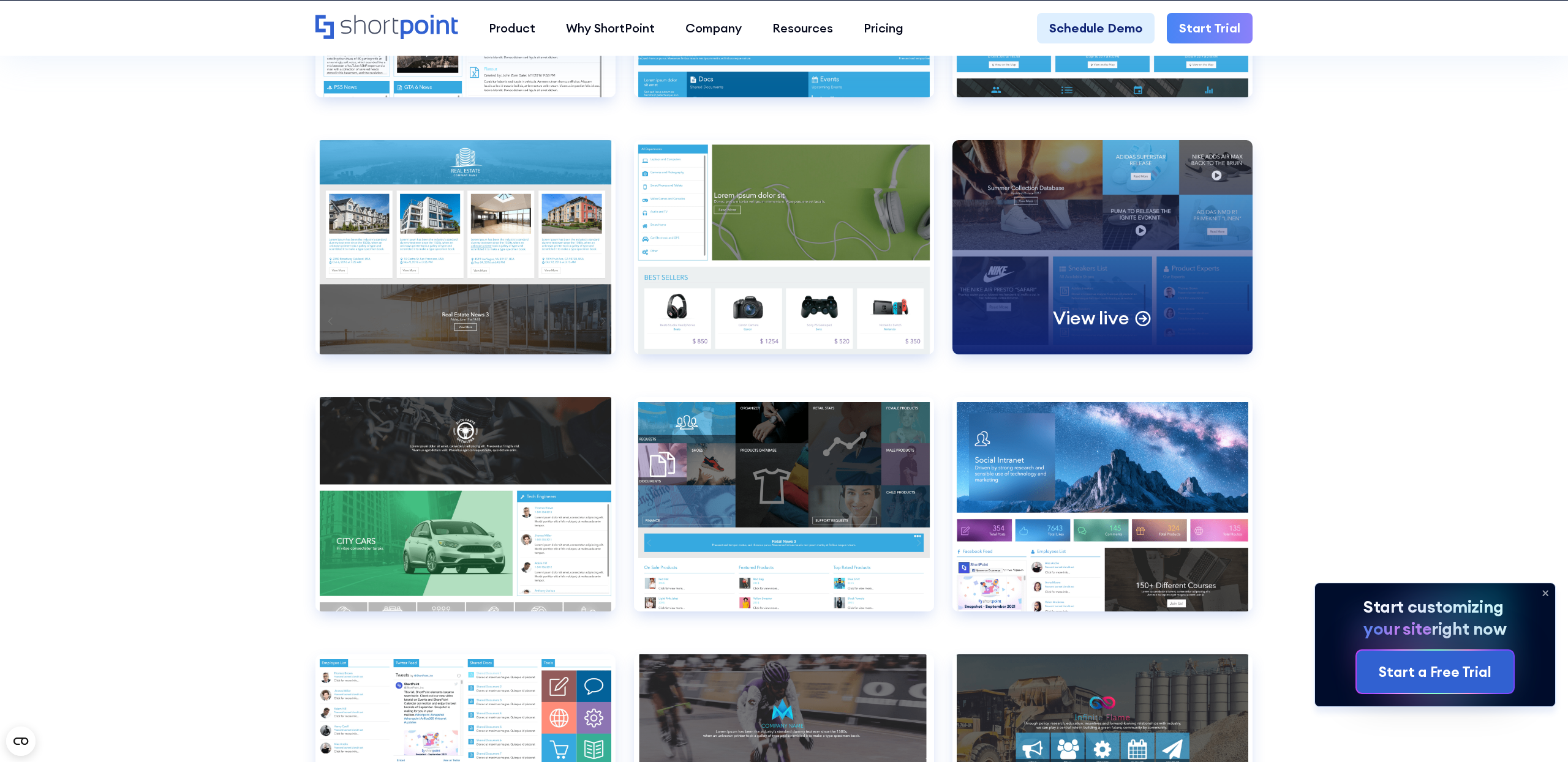
click at [1131, 247] on div "View live" at bounding box center [1102, 248] width 300 height 214
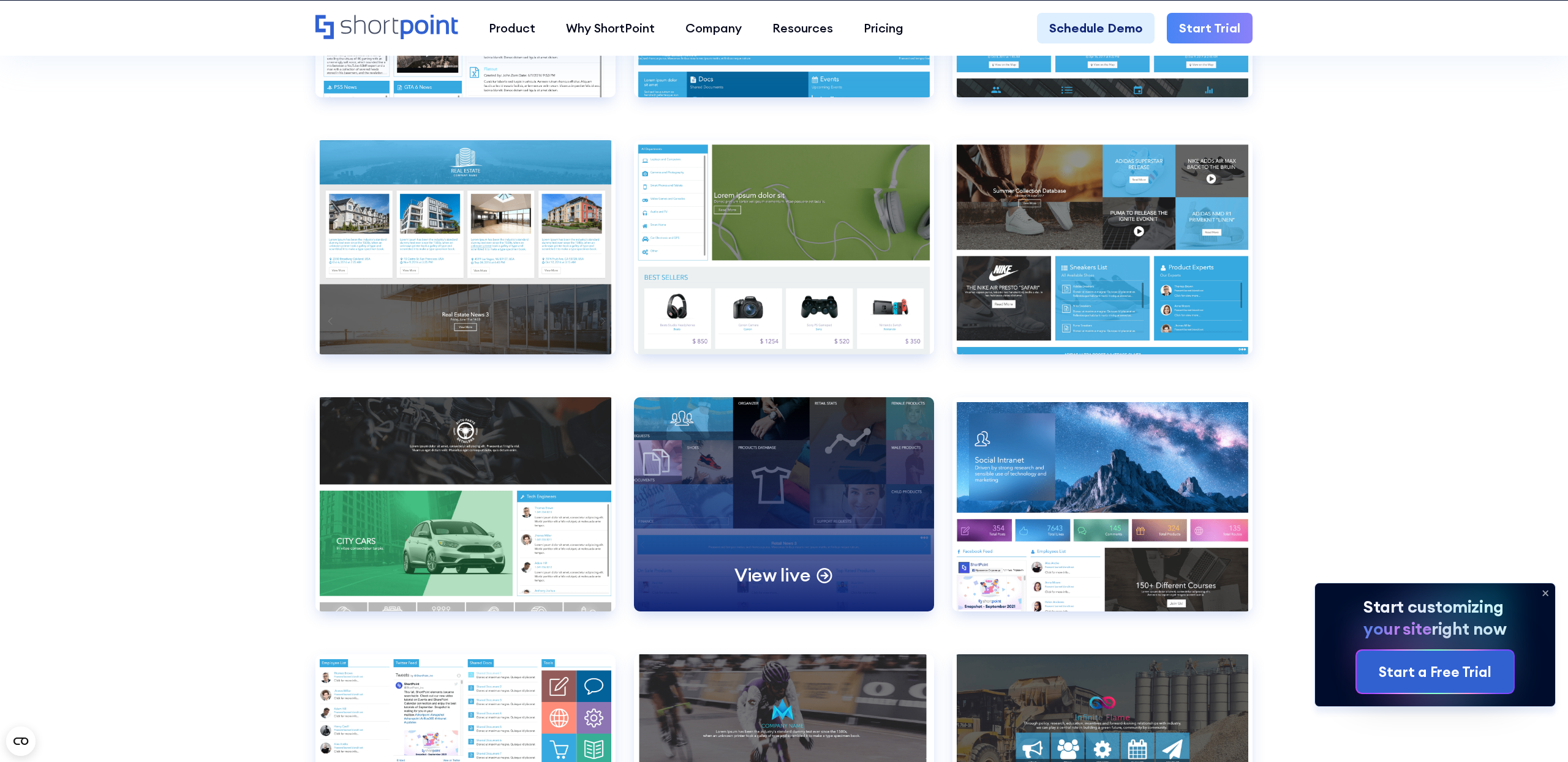
click at [812, 503] on div "View live" at bounding box center [784, 504] width 300 height 214
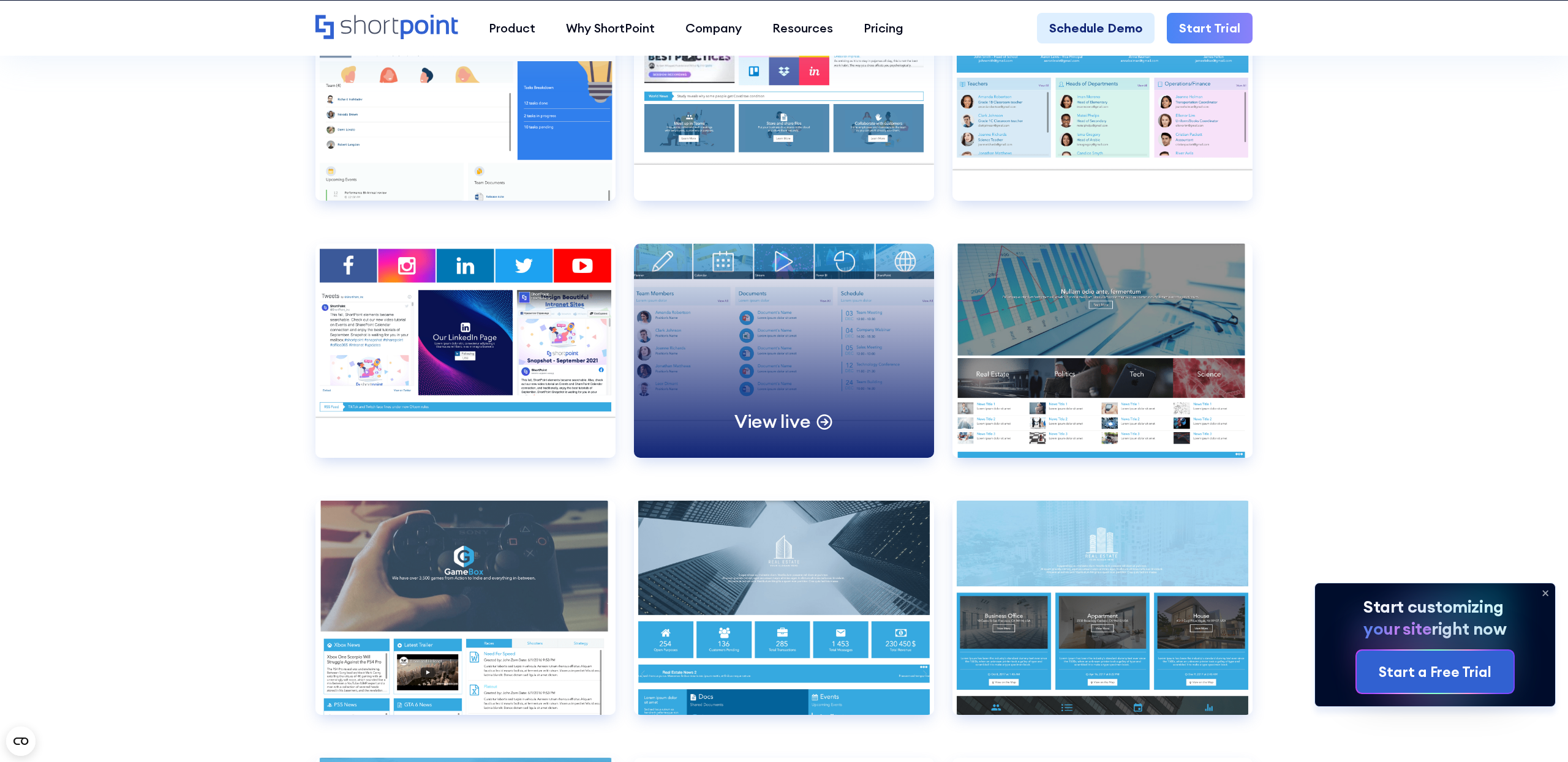
scroll to position [8496, 0]
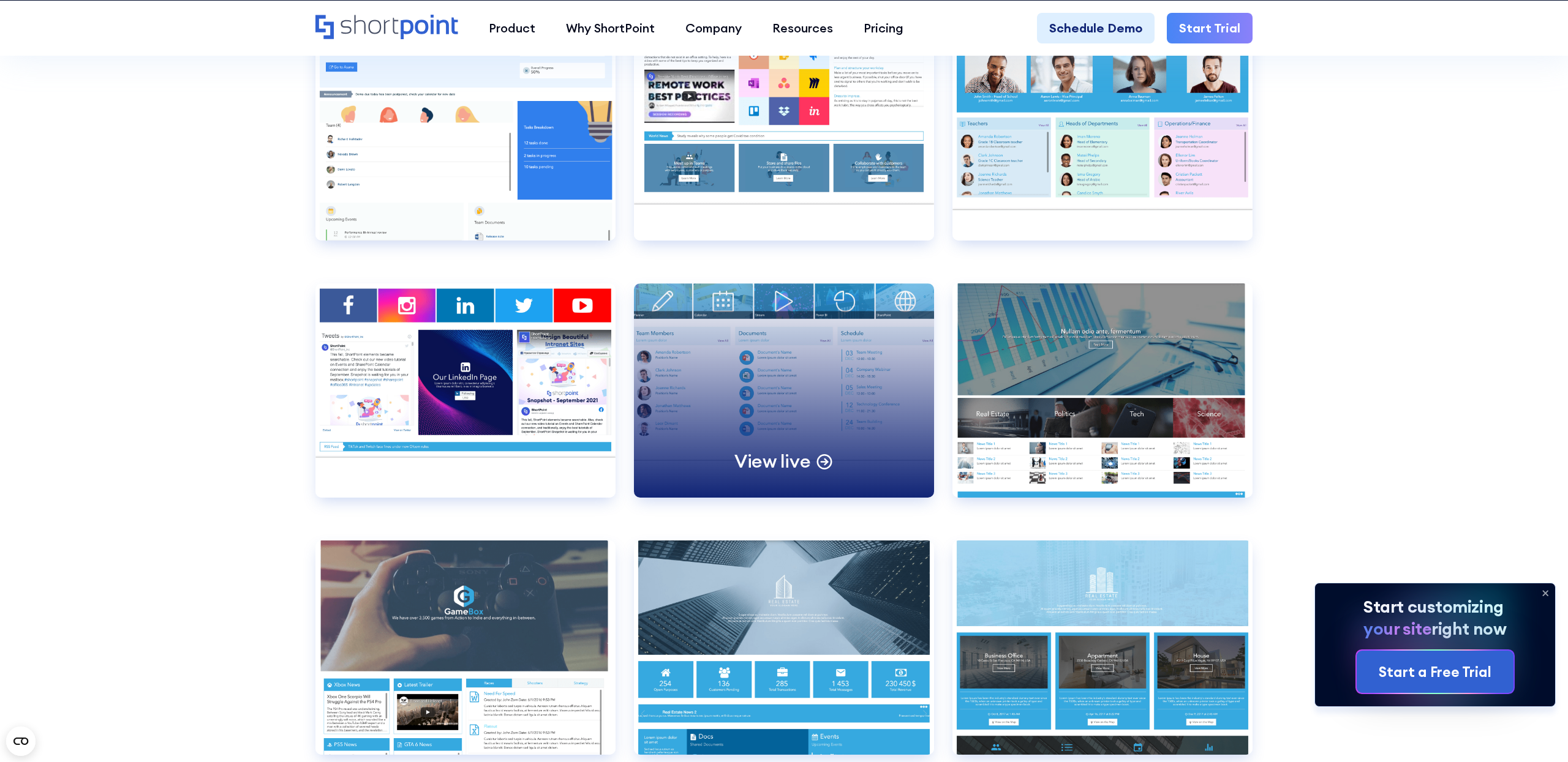
click at [800, 384] on div "View live" at bounding box center [784, 391] width 300 height 214
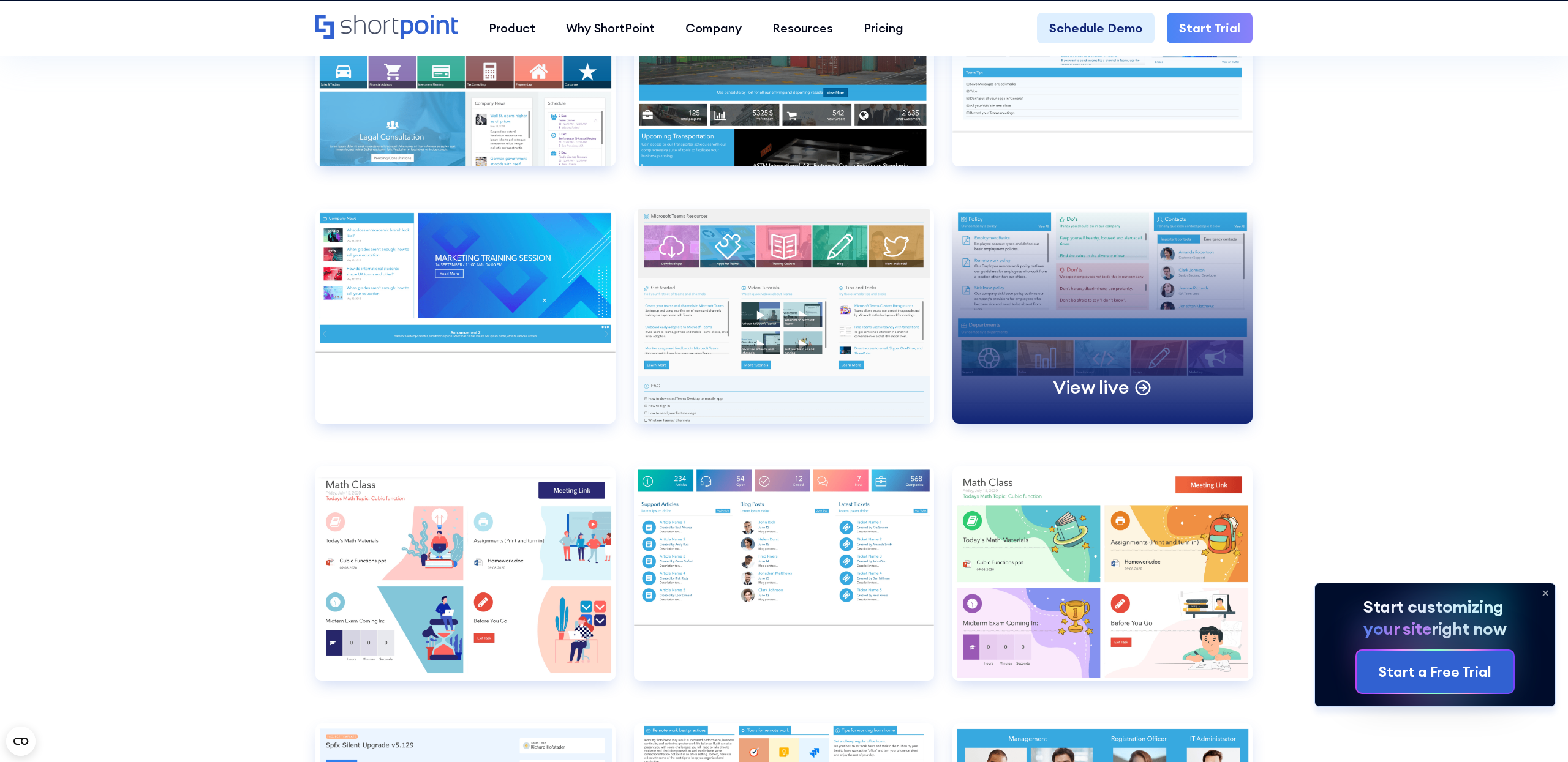
scroll to position [7830, 0]
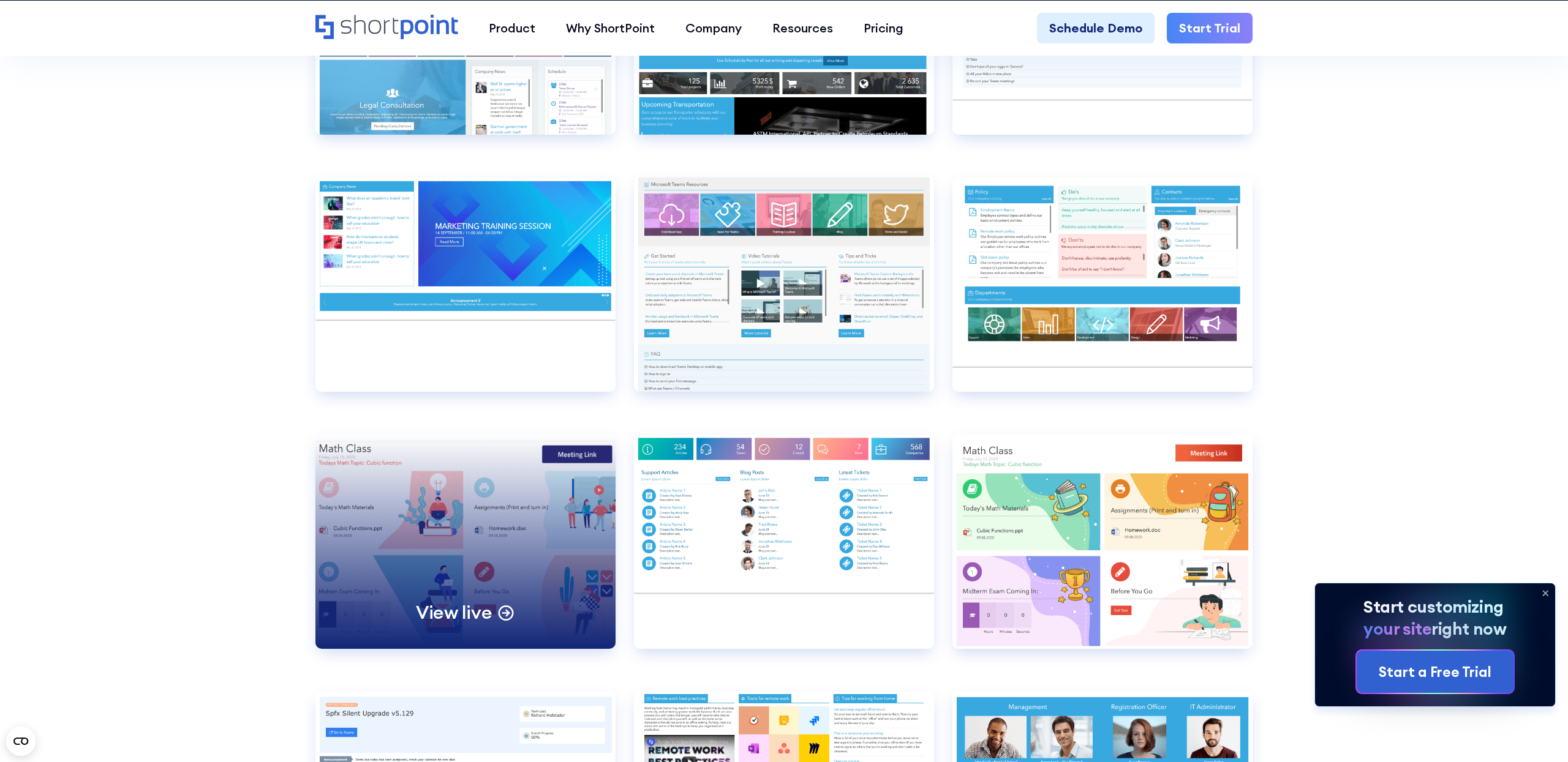
click at [490, 503] on div "View live" at bounding box center [465, 542] width 300 height 214
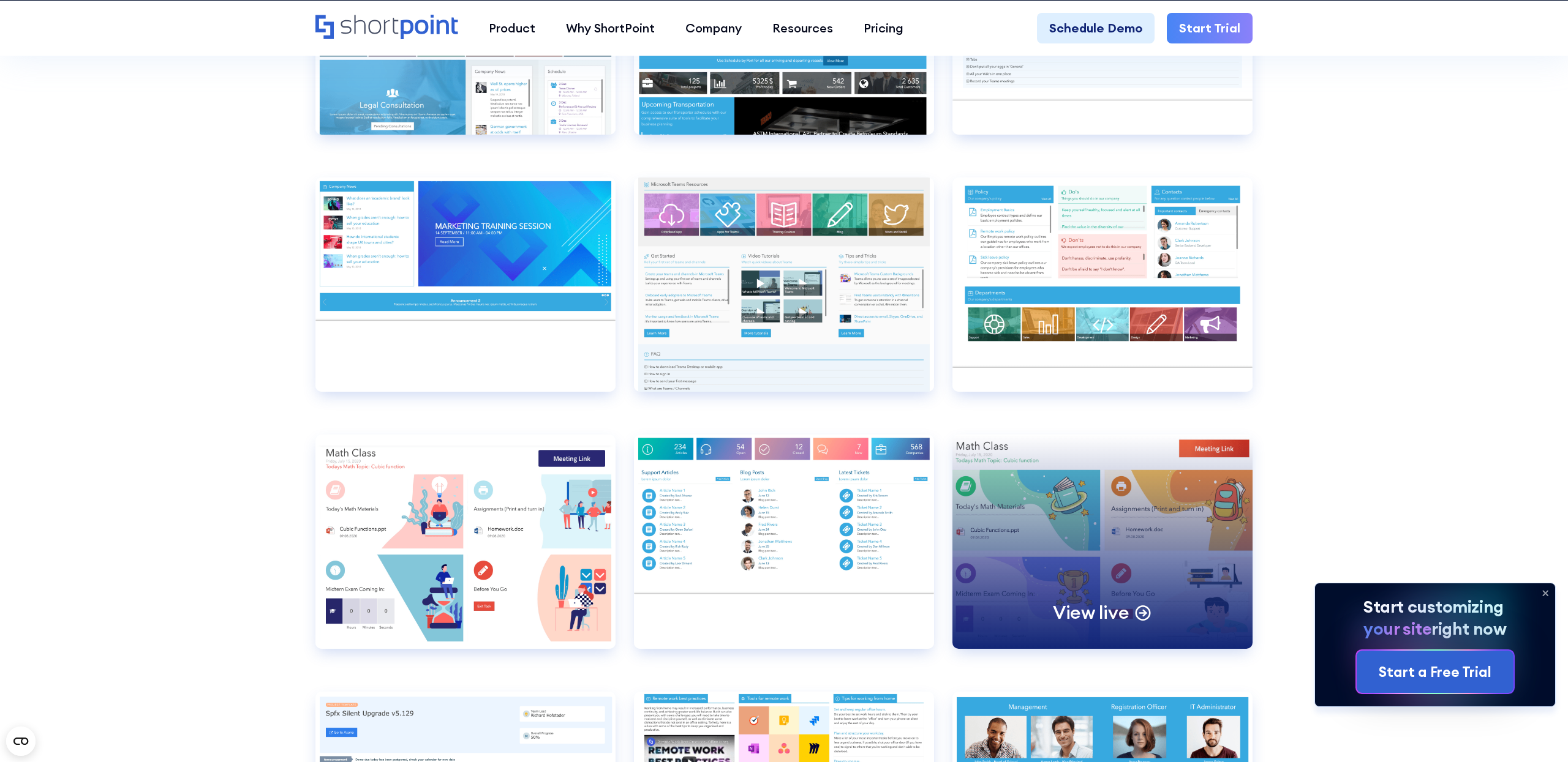
click at [1171, 510] on div "View live" at bounding box center [1102, 542] width 300 height 214
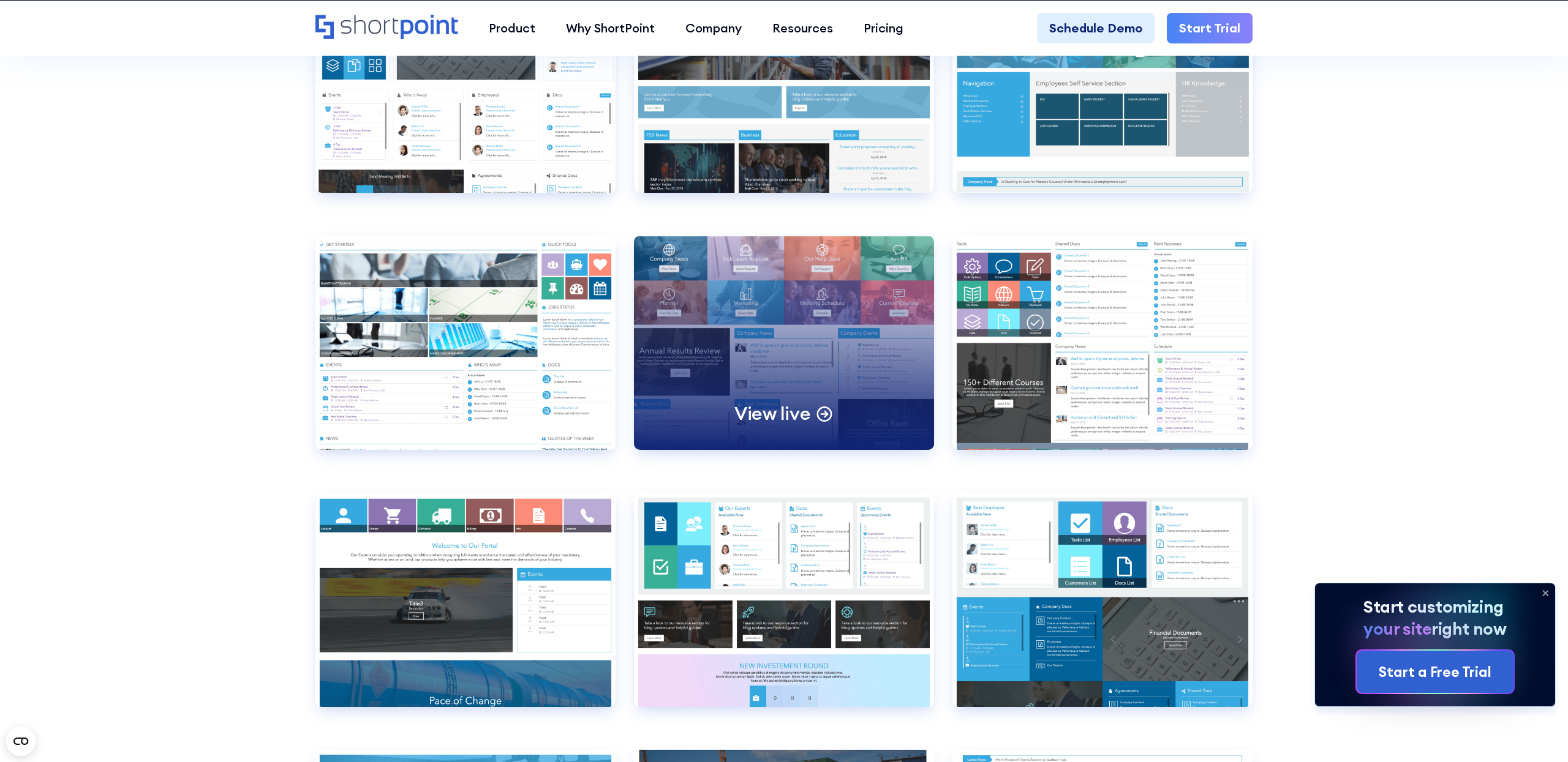
click at [780, 332] on div "View live" at bounding box center [784, 343] width 300 height 214
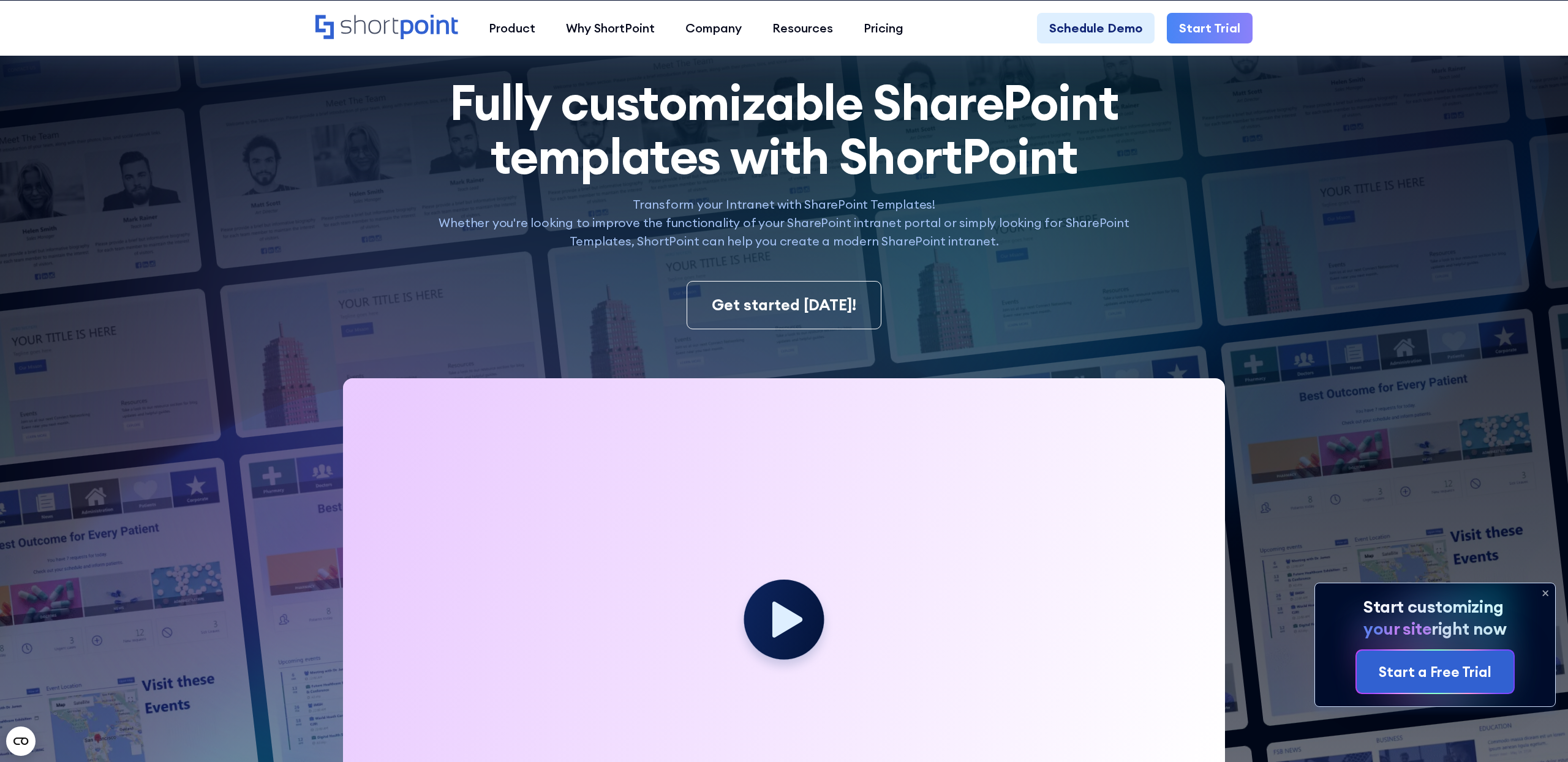
scroll to position [0, 0]
